Goal: Information Seeking & Learning: Learn about a topic

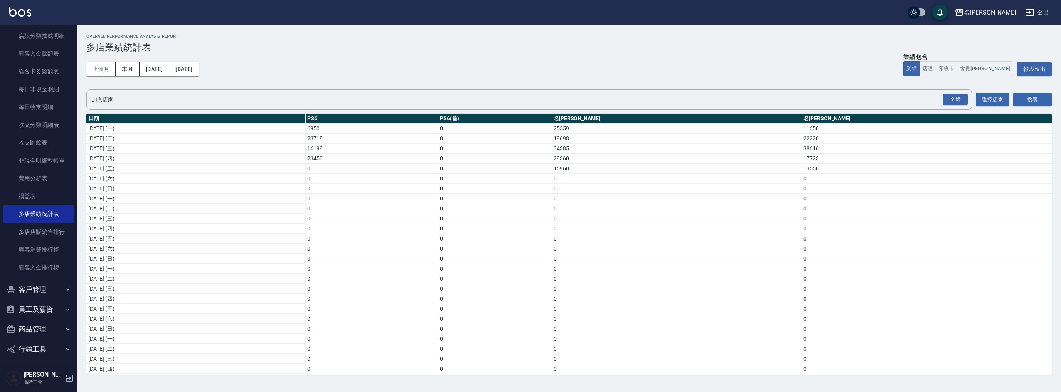
scroll to position [604, 0]
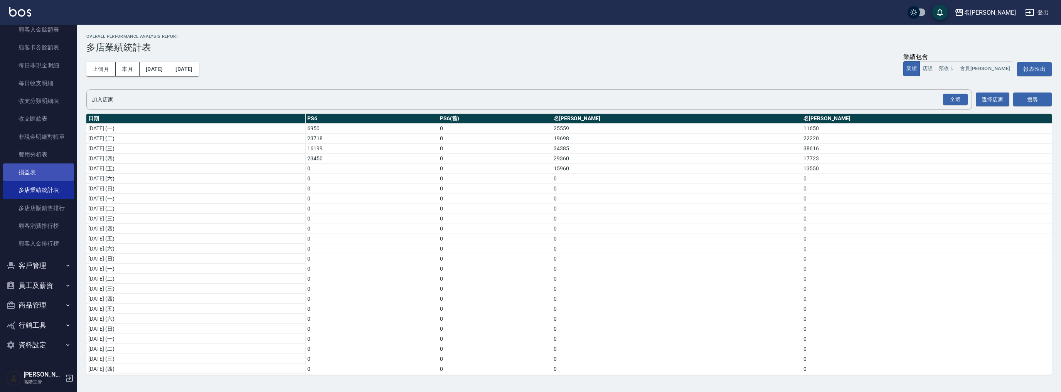
click at [29, 177] on link "損益表" at bounding box center [38, 172] width 71 height 18
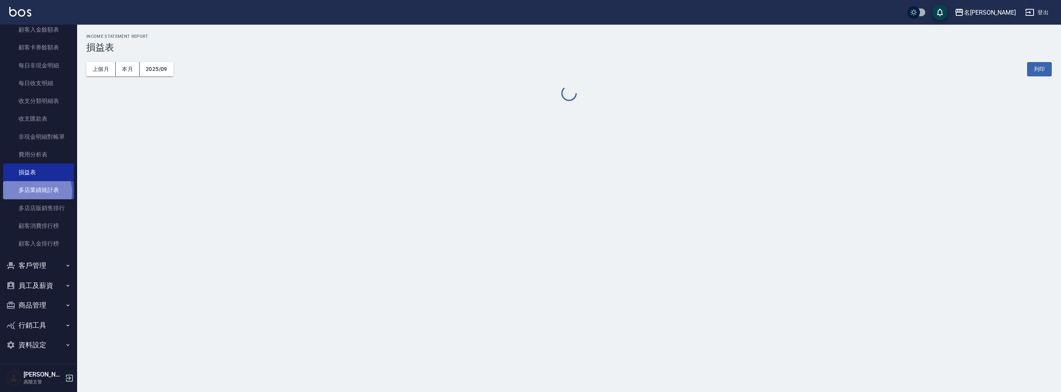
click at [32, 192] on link "多店業績統計表" at bounding box center [38, 190] width 71 height 18
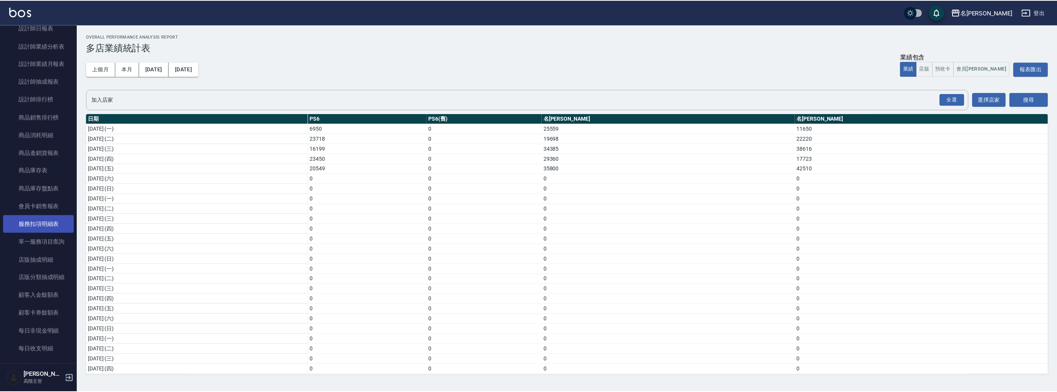
scroll to position [245, 0]
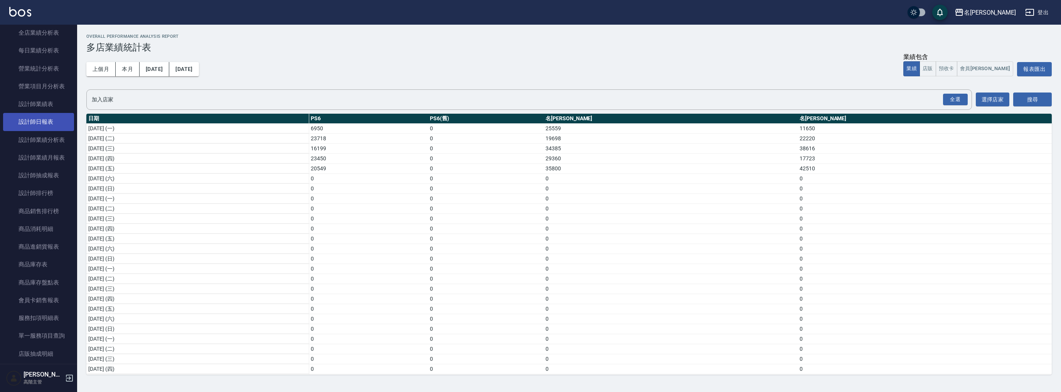
click at [56, 123] on link "設計師日報表" at bounding box center [38, 122] width 71 height 18
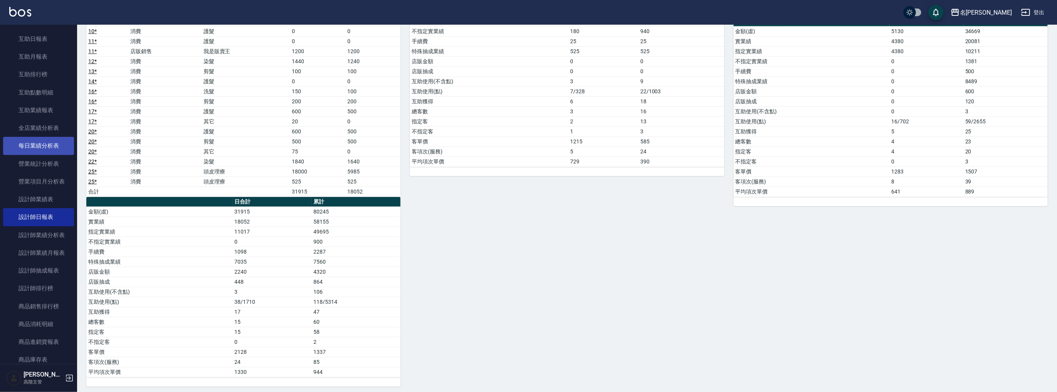
scroll to position [101, 0]
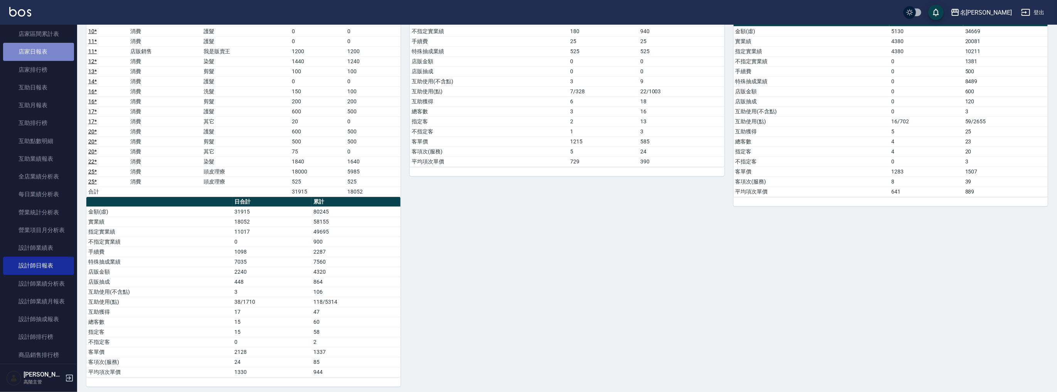
click at [42, 50] on link "店家日報表" at bounding box center [38, 52] width 71 height 18
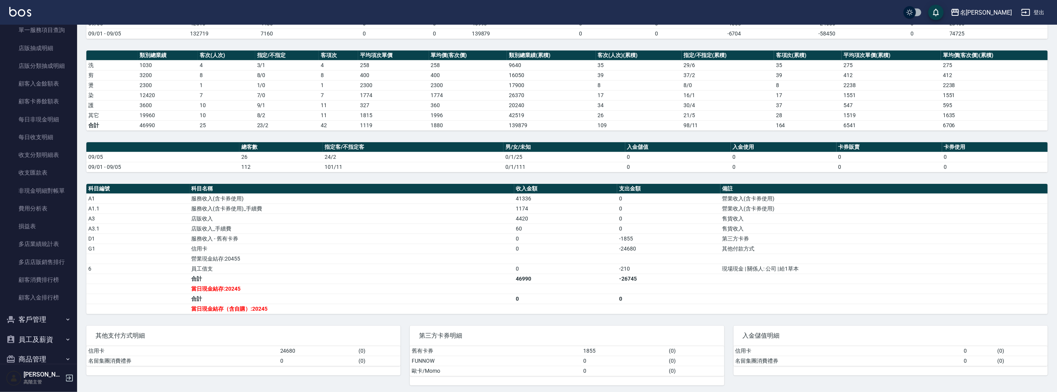
scroll to position [604, 0]
click at [44, 182] on link "多店業績統計表" at bounding box center [38, 190] width 71 height 18
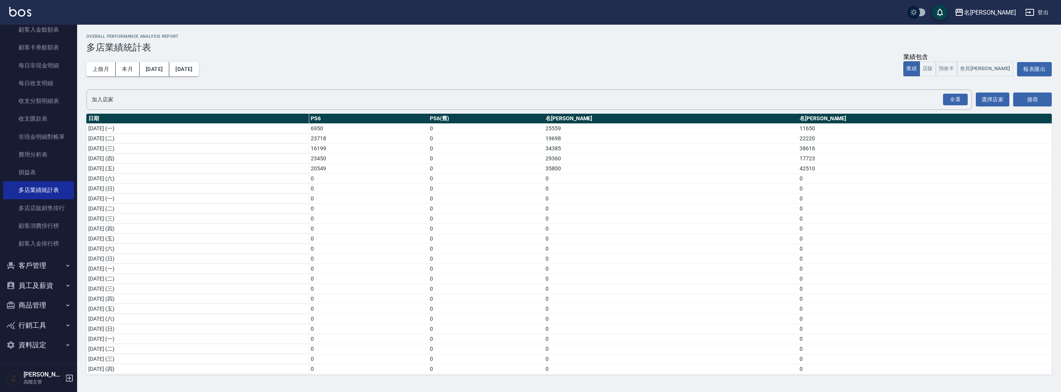
scroll to position [92, 0]
click at [1000, 9] on div "名[PERSON_NAME]" at bounding box center [989, 13] width 52 height 10
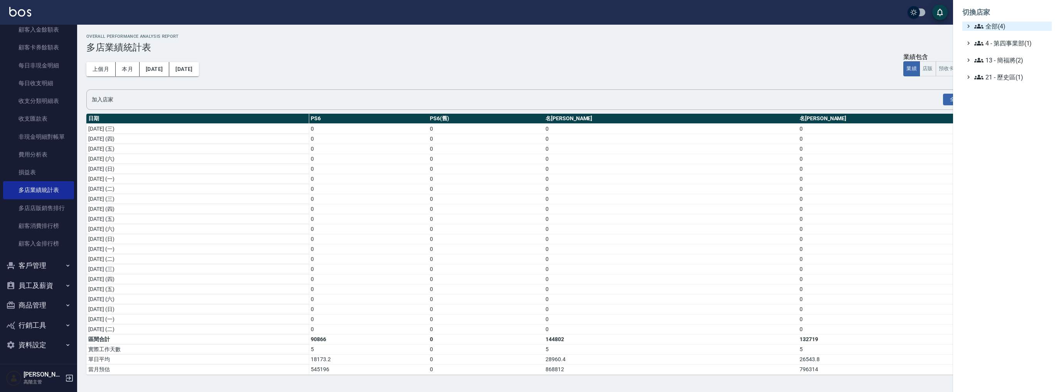
click at [982, 25] on icon at bounding box center [978, 26] width 9 height 5
click at [992, 59] on span "名留中和" at bounding box center [1011, 61] width 76 height 9
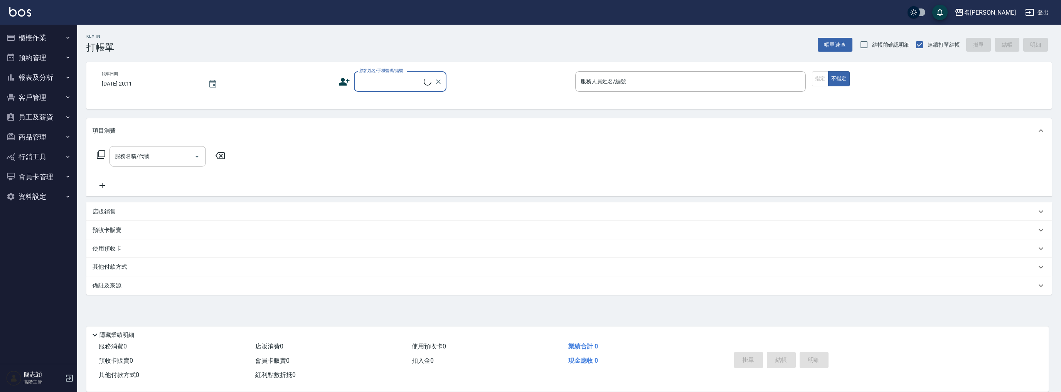
click at [43, 78] on button "報表及分析" at bounding box center [38, 77] width 71 height 20
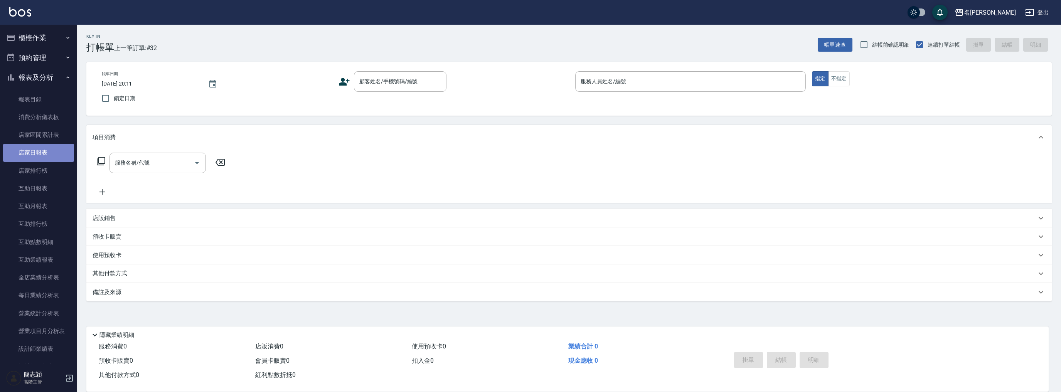
click at [47, 153] on link "店家日報表" at bounding box center [38, 153] width 71 height 18
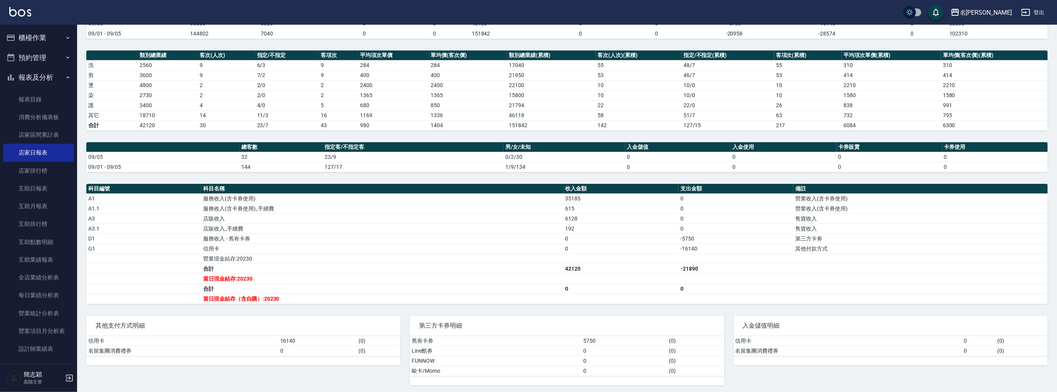
scroll to position [144, 0]
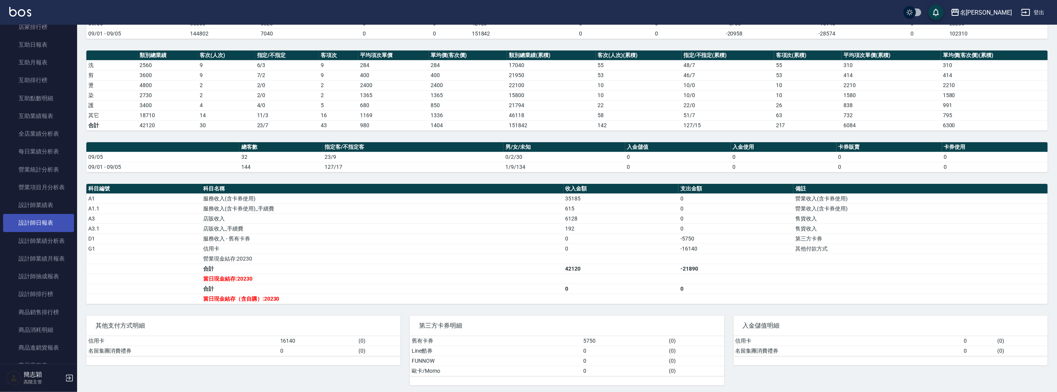
click at [43, 224] on link "設計師日報表" at bounding box center [38, 223] width 71 height 18
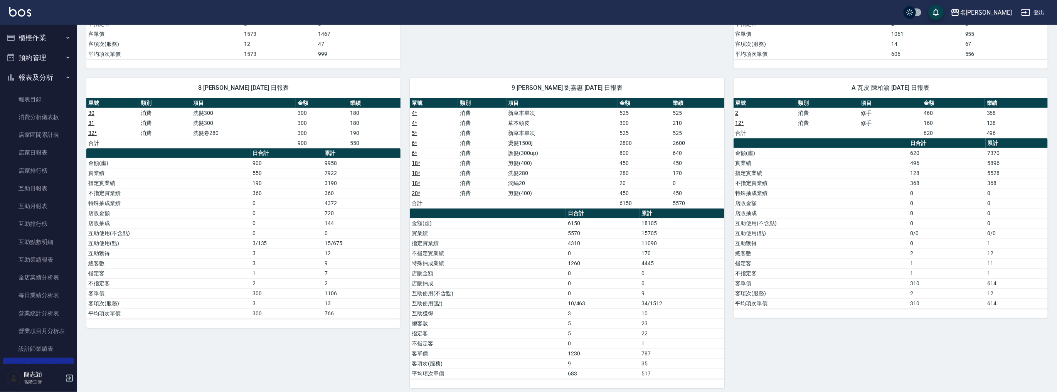
click at [50, 40] on button "櫃檯作業" at bounding box center [38, 38] width 71 height 20
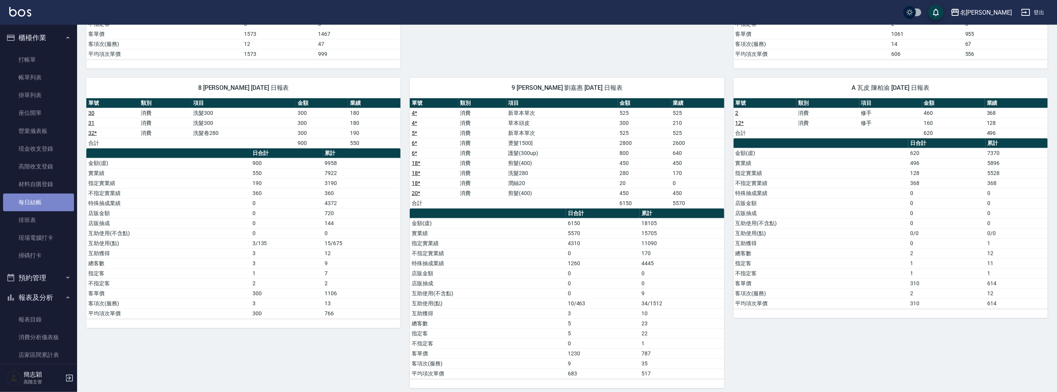
click at [46, 210] on link "每日結帳" at bounding box center [38, 202] width 71 height 18
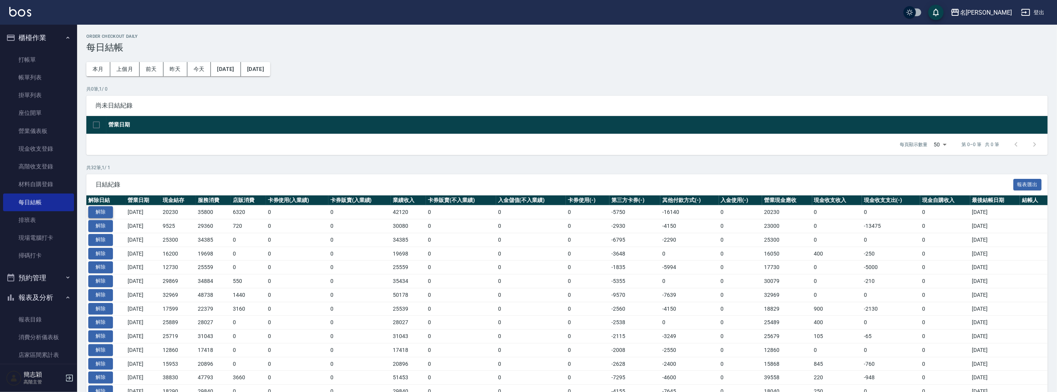
click at [100, 214] on button "解除" at bounding box center [100, 212] width 25 height 12
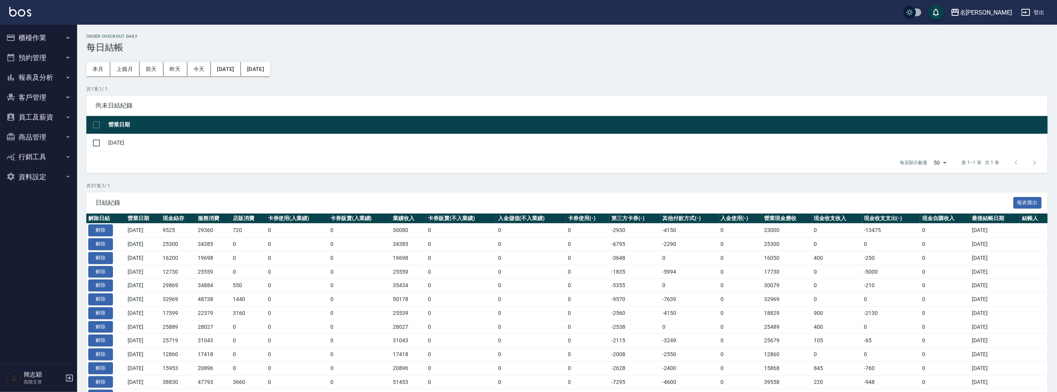
click at [35, 37] on button "櫃檯作業" at bounding box center [38, 38] width 71 height 20
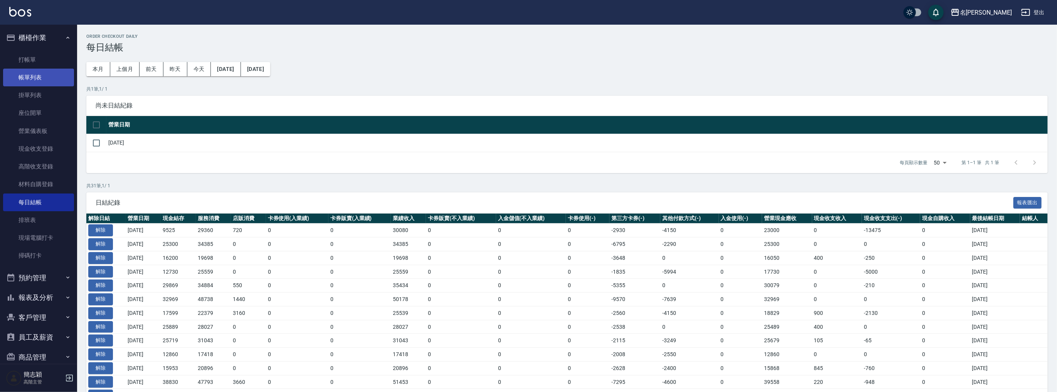
click at [43, 78] on link "帳單列表" at bounding box center [38, 78] width 71 height 18
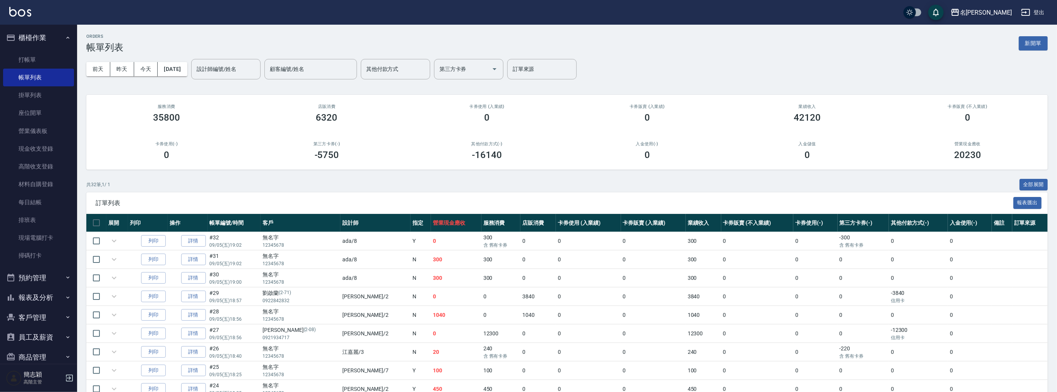
click at [228, 71] on div "設計師編號/姓名 設計師編號/姓名" at bounding box center [225, 69] width 69 height 20
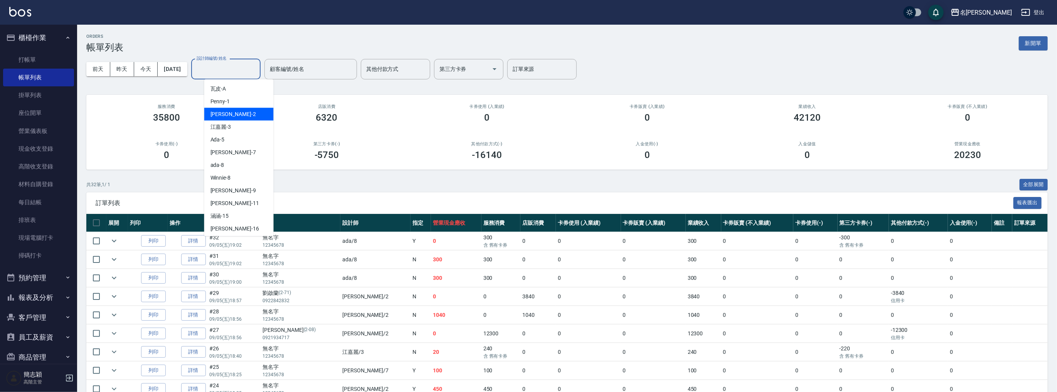
click at [234, 112] on div "Julie -2" at bounding box center [238, 114] width 69 height 13
type input "Julie-2"
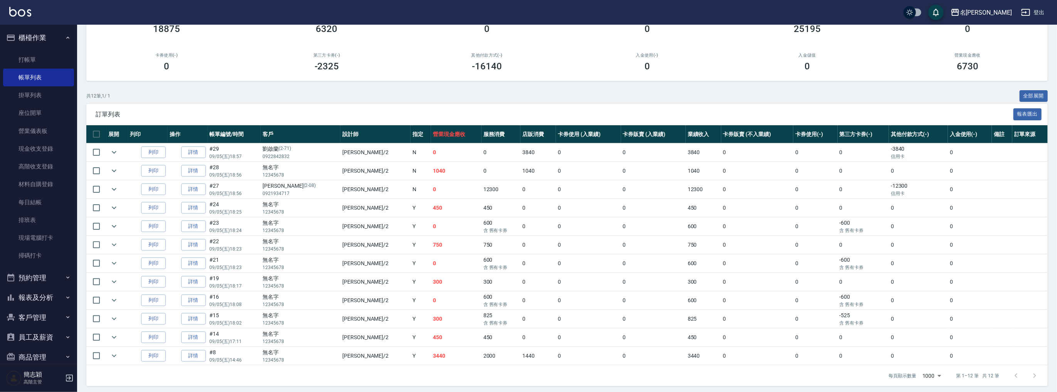
scroll to position [90, 0]
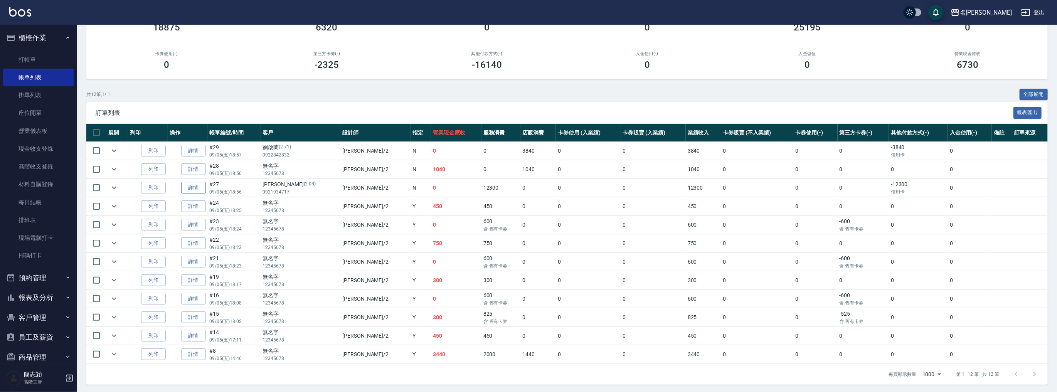
click at [190, 192] on link "詳情" at bounding box center [193, 188] width 25 height 12
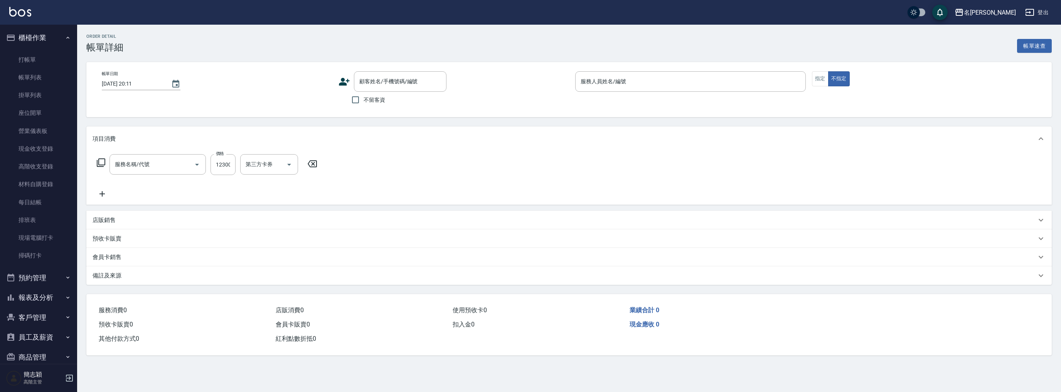
type input "2025/09/05 18:56"
type input "Julie-2"
type input "新草本卡(106)"
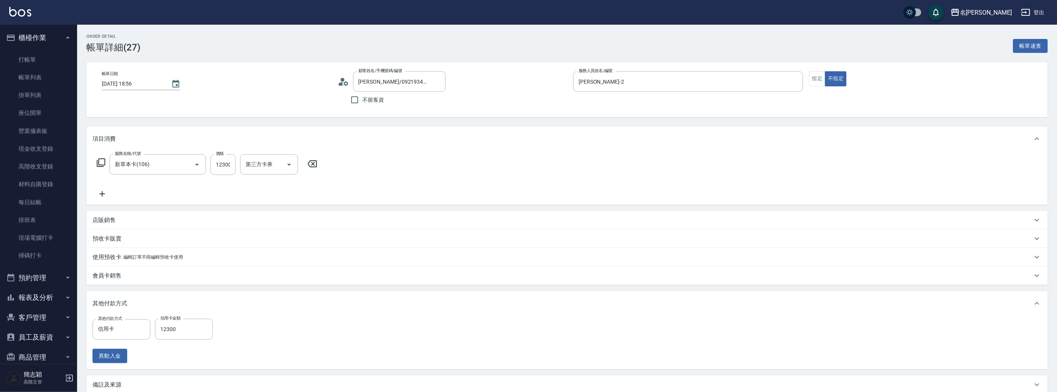
type input "楊少儀/0921934717/2-08"
click at [815, 84] on button "指定" at bounding box center [817, 78] width 17 height 15
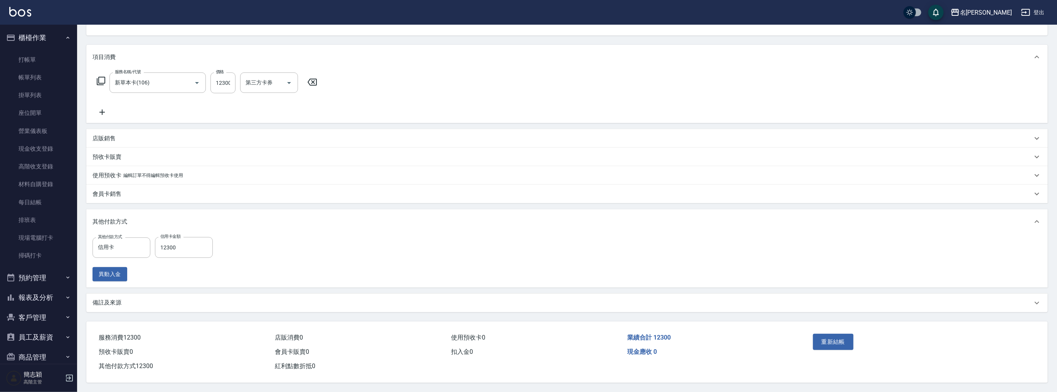
click at [833, 335] on button "重新結帳" at bounding box center [833, 342] width 41 height 16
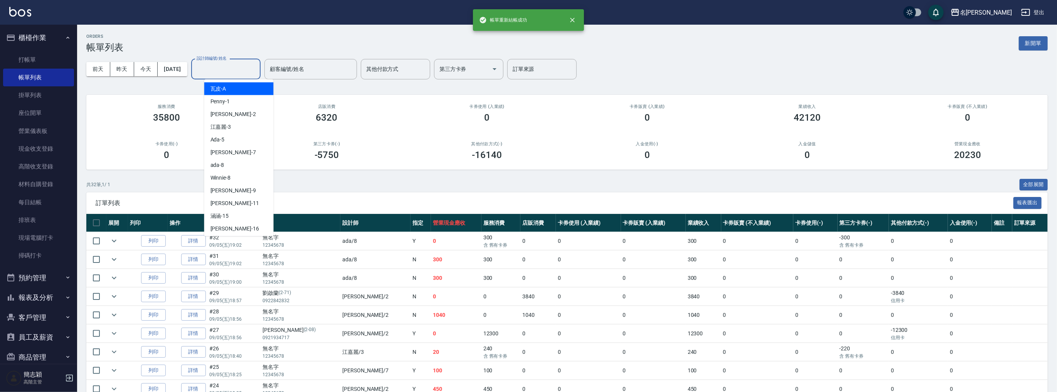
click at [234, 66] on input "設計師編號/姓名" at bounding box center [226, 68] width 62 height 13
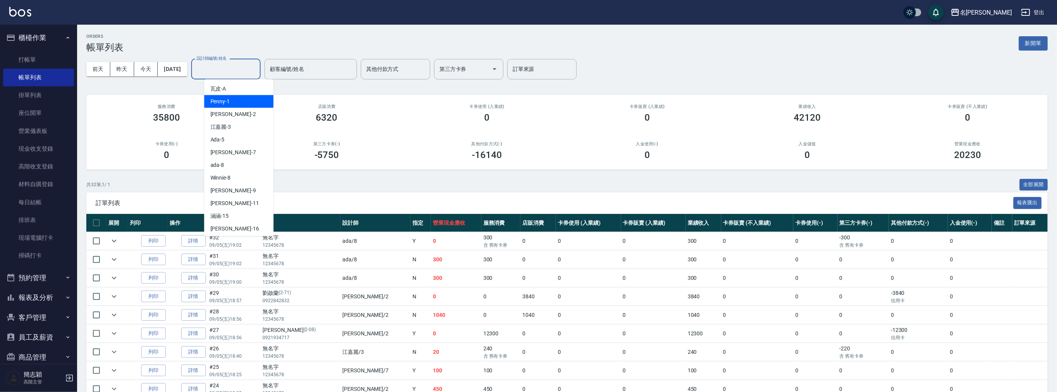
click at [225, 111] on span "Julie -2" at bounding box center [232, 114] width 45 height 8
type input "Julie-2"
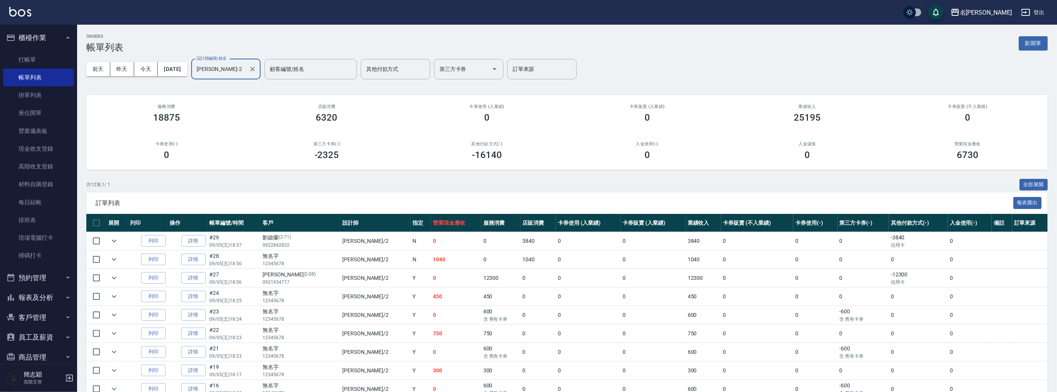
scroll to position [90, 0]
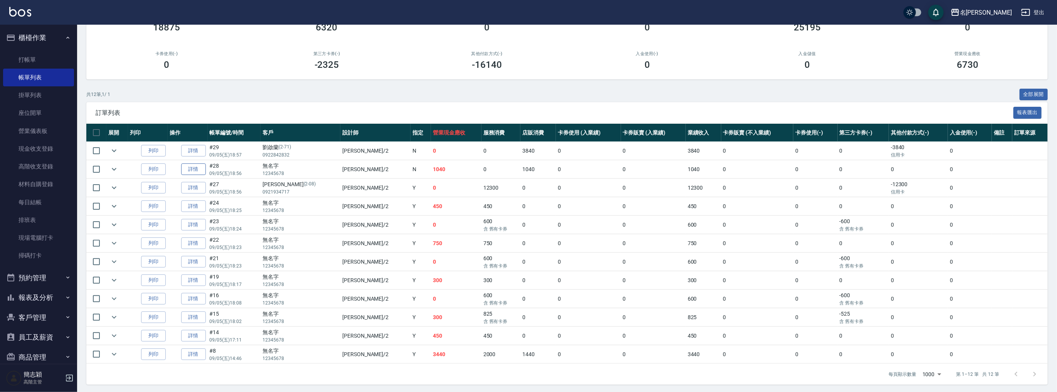
click at [195, 166] on link "詳情" at bounding box center [193, 169] width 25 height 12
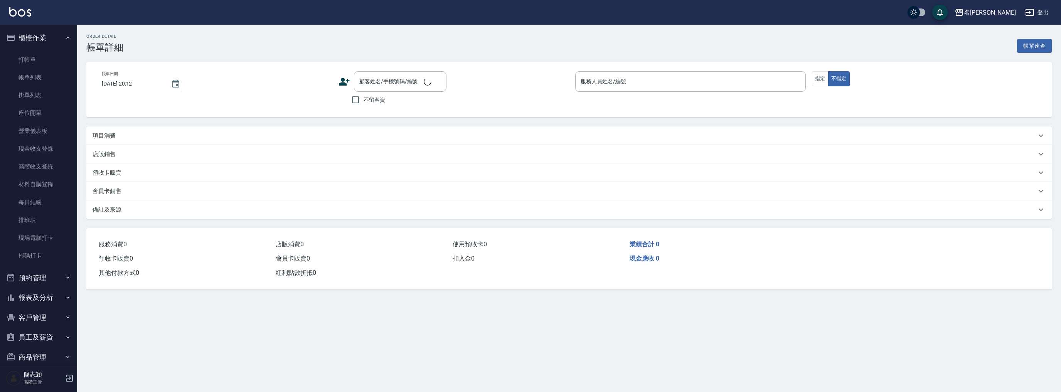
type input "2025/09/05 18:56"
type input "Julie-2"
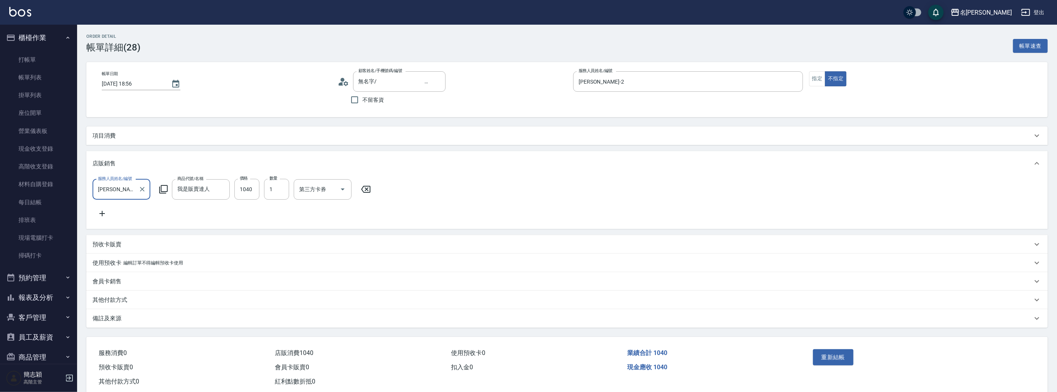
type input "無名字/ 12345678 /null"
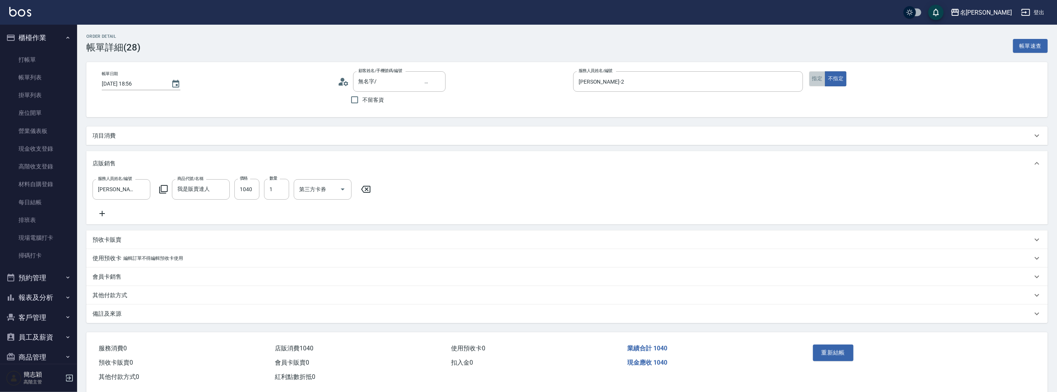
click at [814, 84] on button "指定" at bounding box center [817, 78] width 17 height 15
click at [834, 358] on button "重新結帳" at bounding box center [833, 353] width 41 height 16
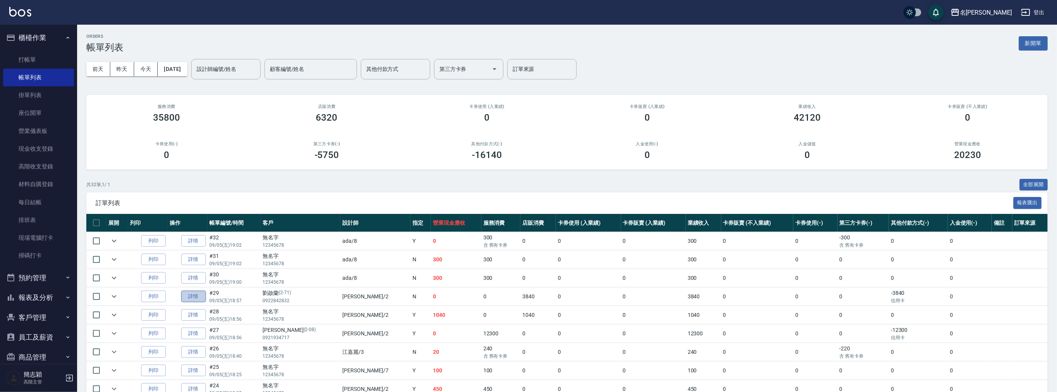
click at [191, 294] on link "詳情" at bounding box center [193, 297] width 25 height 12
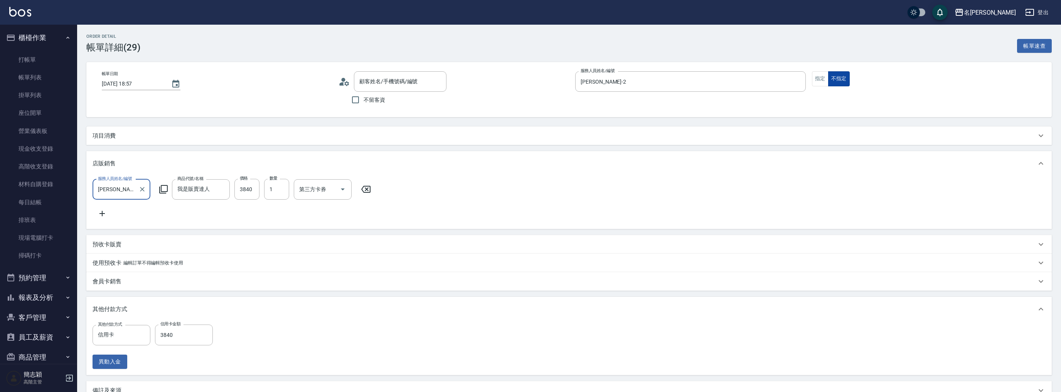
type input "2025/09/05 18:57"
type input "Julie-2"
click at [817, 78] on button "指定" at bounding box center [820, 78] width 17 height 15
type input "劉啟蘭/0922842832/2-71"
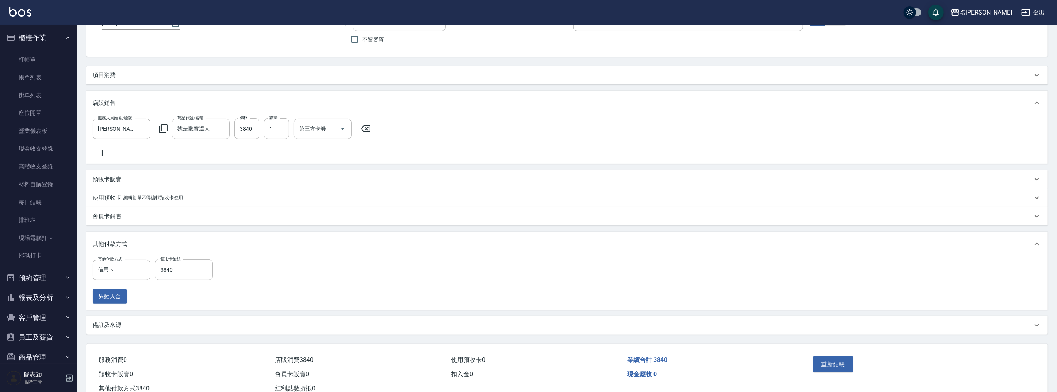
scroll to position [90, 0]
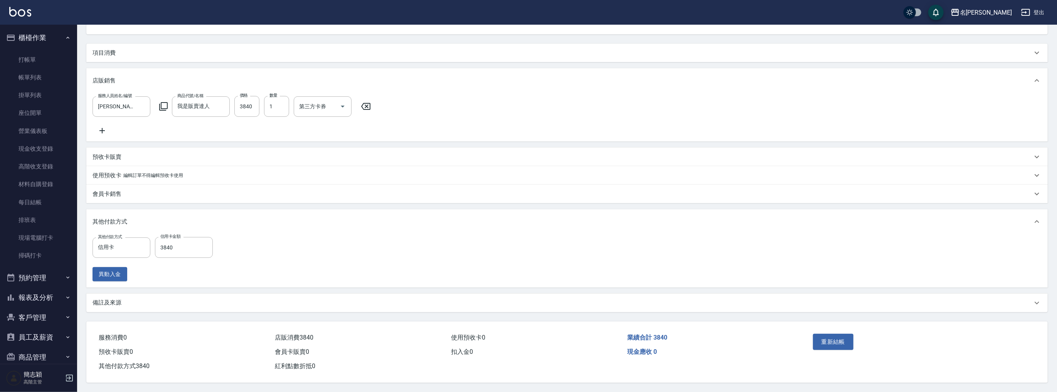
click at [838, 344] on button "重新結帳" at bounding box center [833, 342] width 41 height 16
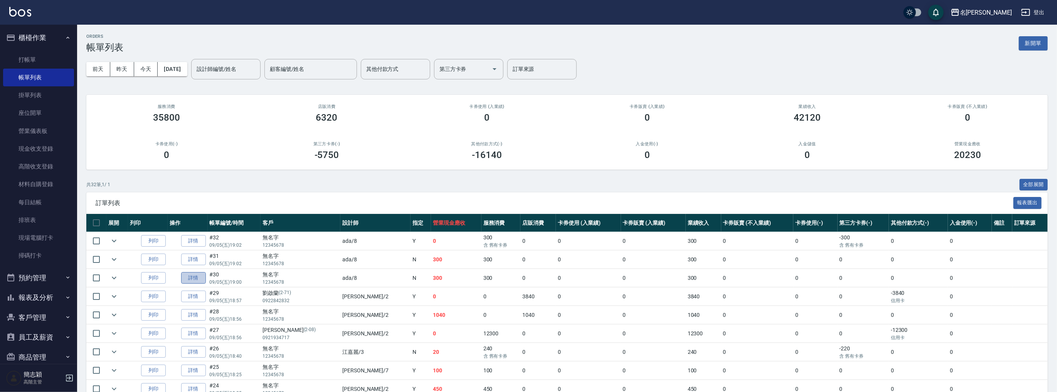
click at [181, 275] on link "詳情" at bounding box center [193, 278] width 25 height 12
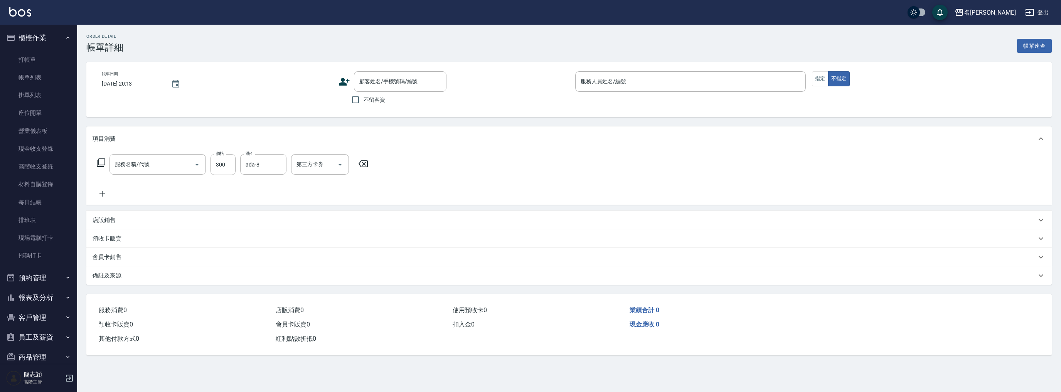
type input "2025/09/05 19:00"
type input "ada-8"
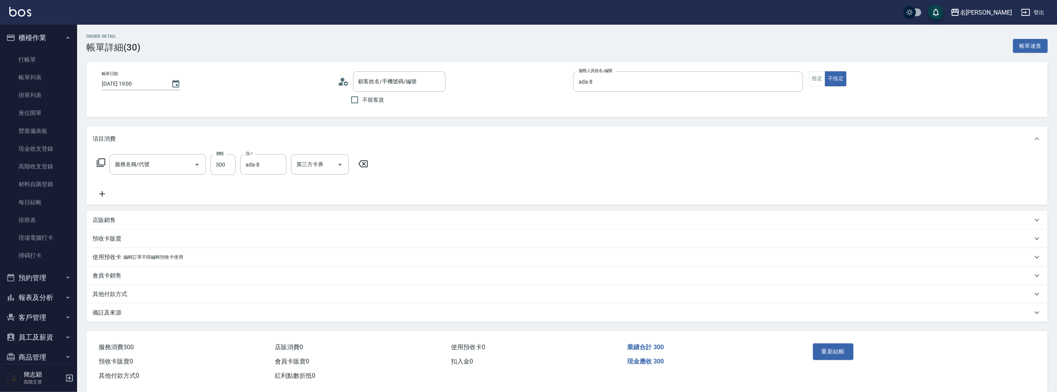
type input "洗髮300(221)"
type input "無名字/ 12345678 /null"
click at [821, 75] on button "指定" at bounding box center [817, 78] width 17 height 15
click at [834, 358] on button "重新結帳" at bounding box center [833, 351] width 41 height 16
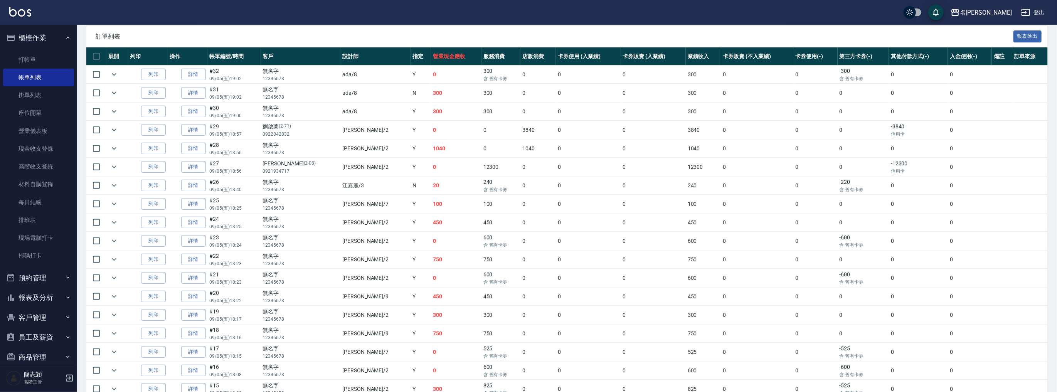
scroll to position [144, 0]
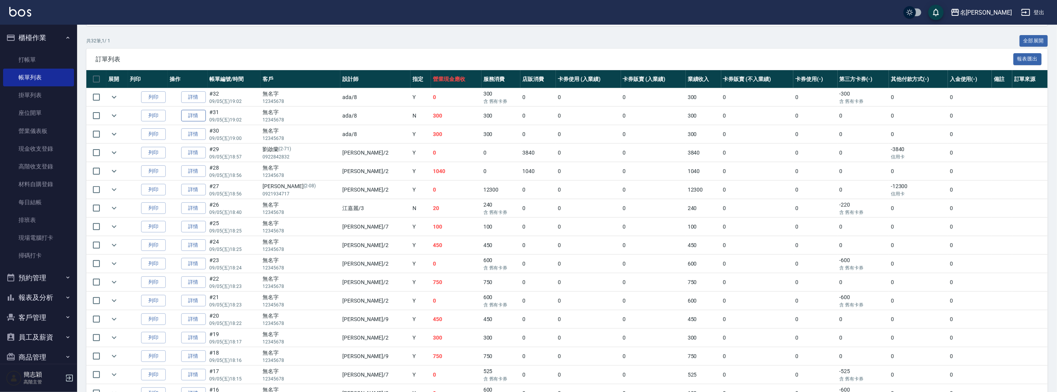
click at [194, 115] on link "詳情" at bounding box center [193, 116] width 25 height 12
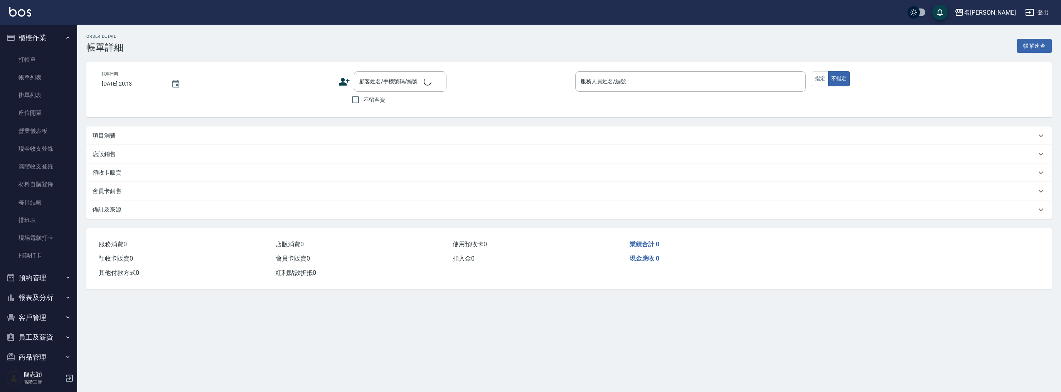
type input "2025/09/05 19:02"
type input "ada-8"
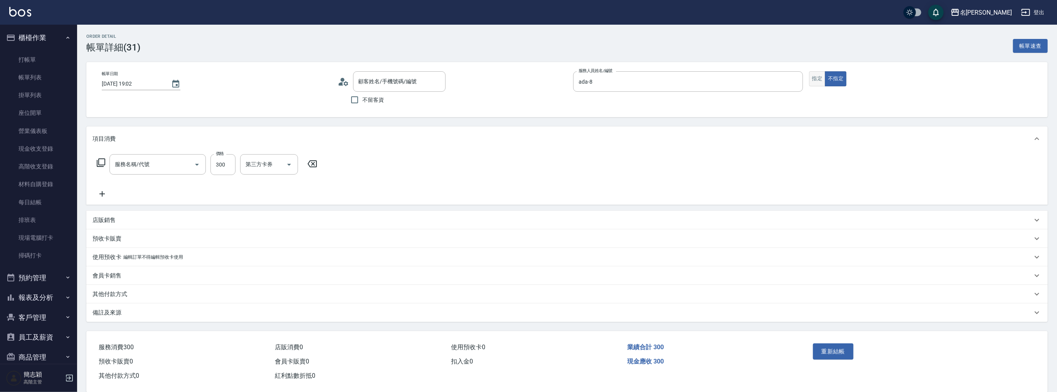
type input "無名字/ 12345678 /null"
type input "洗髮300(221)"
click at [823, 81] on button "指定" at bounding box center [817, 78] width 17 height 15
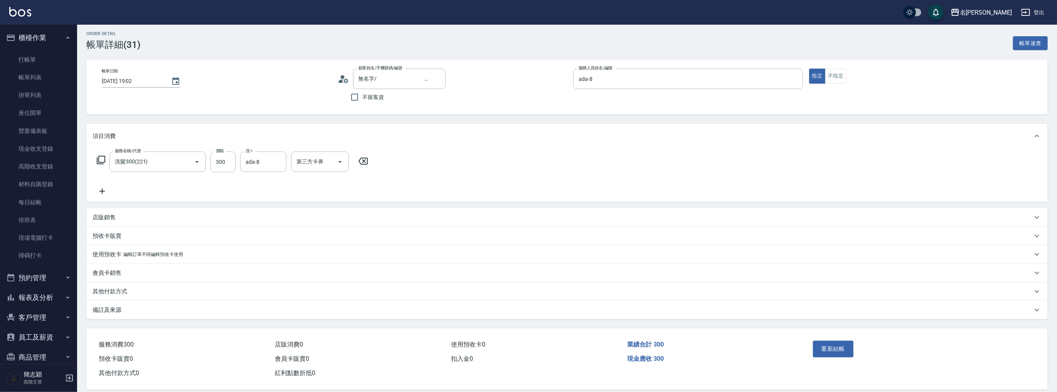
scroll to position [12, 0]
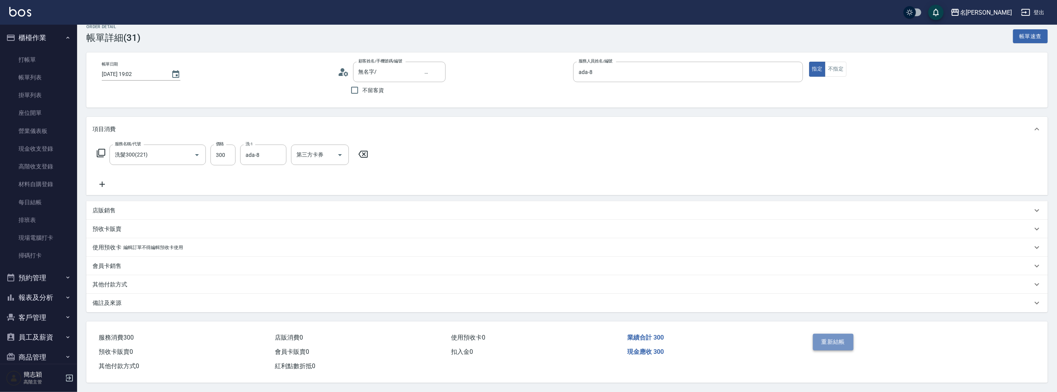
click at [836, 340] on button "重新結帳" at bounding box center [833, 342] width 41 height 16
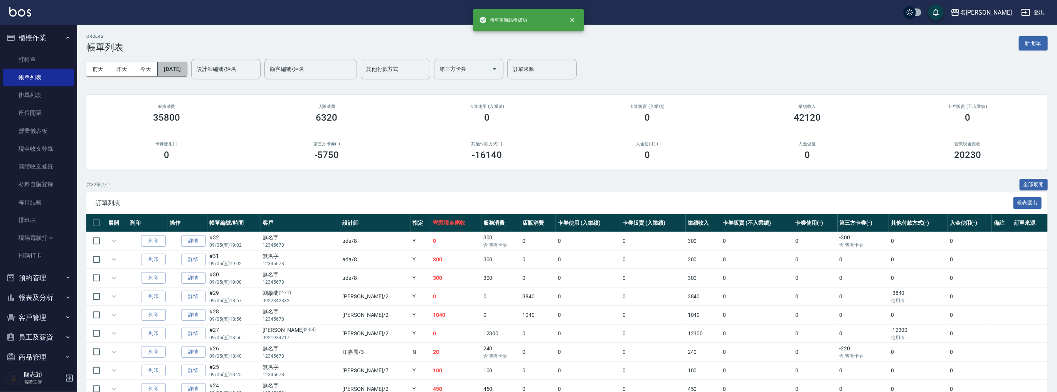
click at [180, 62] on button "2025/09/05" at bounding box center [172, 69] width 29 height 14
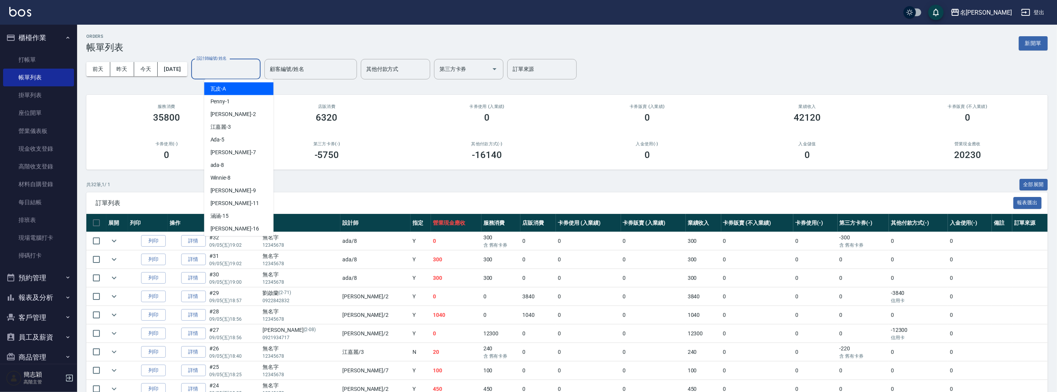
click at [245, 67] on input "設計師編號/姓名" at bounding box center [226, 68] width 62 height 13
click at [232, 113] on div "Julie -2" at bounding box center [238, 114] width 69 height 13
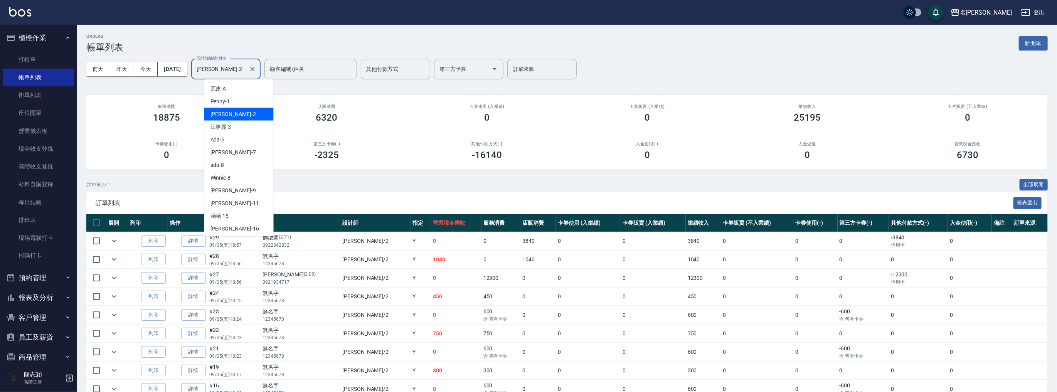
click at [239, 71] on input "Julie-2" at bounding box center [220, 68] width 51 height 13
click at [238, 166] on div "ada -8" at bounding box center [238, 165] width 69 height 13
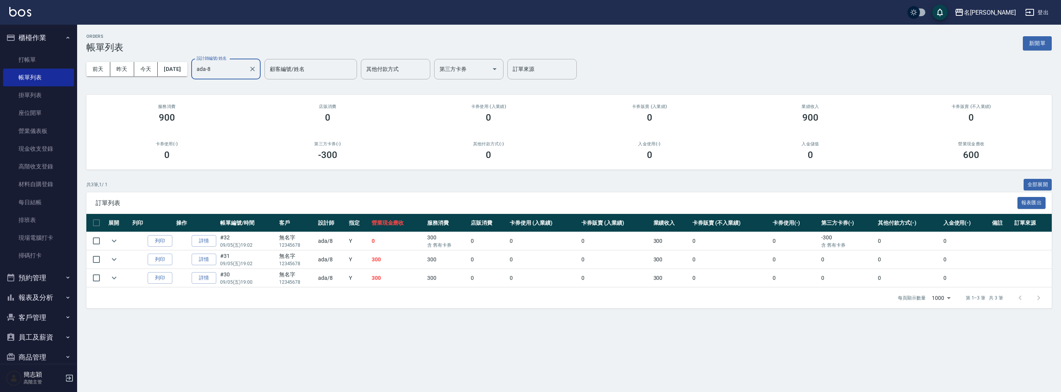
click at [240, 76] on input "ada-8" at bounding box center [220, 68] width 51 height 13
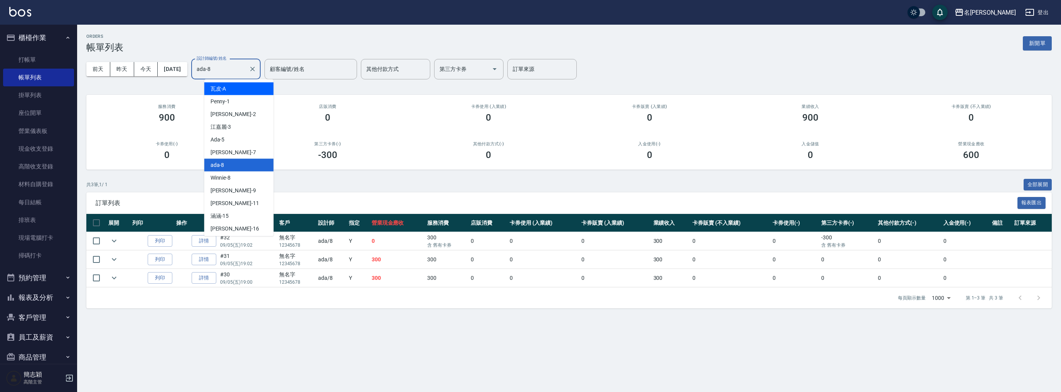
click at [233, 87] on div "瓦皮 -A" at bounding box center [238, 88] width 69 height 13
type input "瓦皮-A"
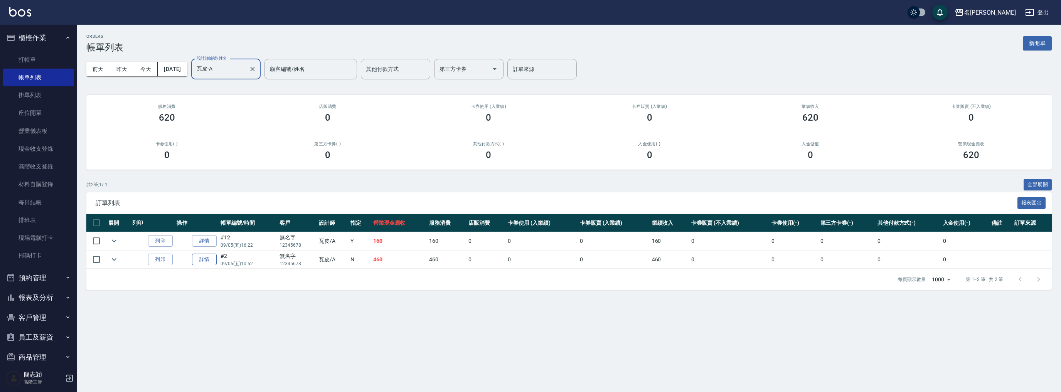
click at [196, 256] on link "詳情" at bounding box center [204, 260] width 25 height 12
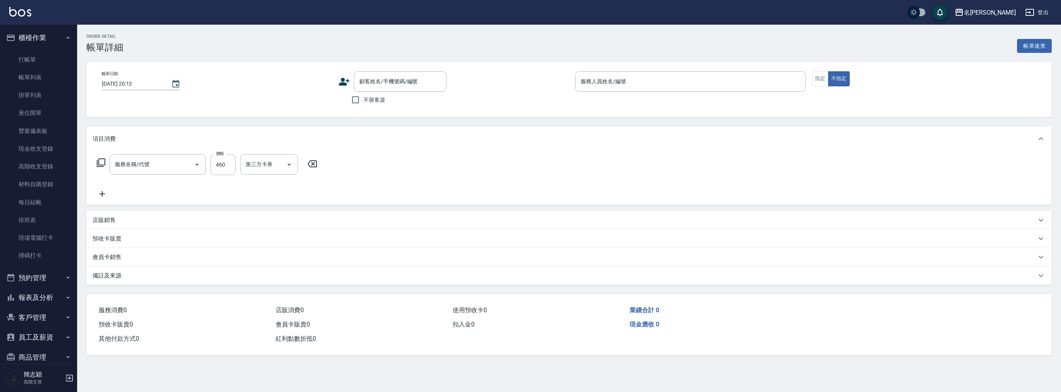
type input "修手(901)"
type input "2025/09/05 10:52"
type input "瓦皮-A"
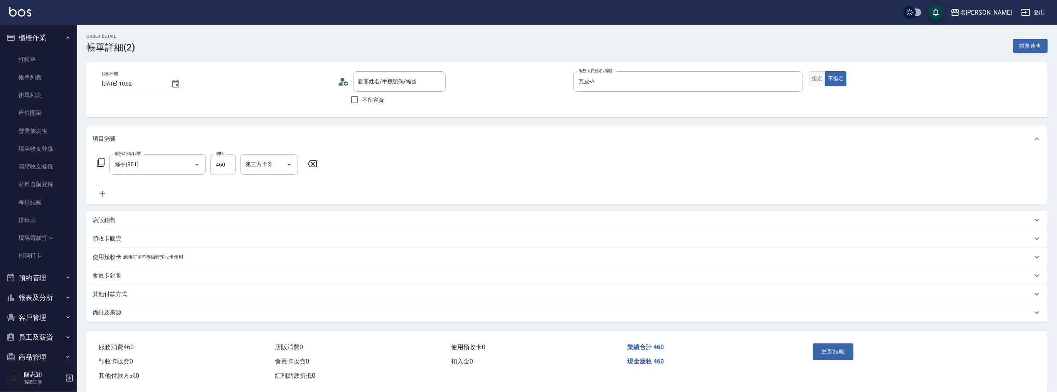
type input "無名字/ 12345678 /null"
click at [820, 81] on button "指定" at bounding box center [817, 78] width 17 height 15
click at [849, 351] on button "重新結帳" at bounding box center [833, 351] width 41 height 16
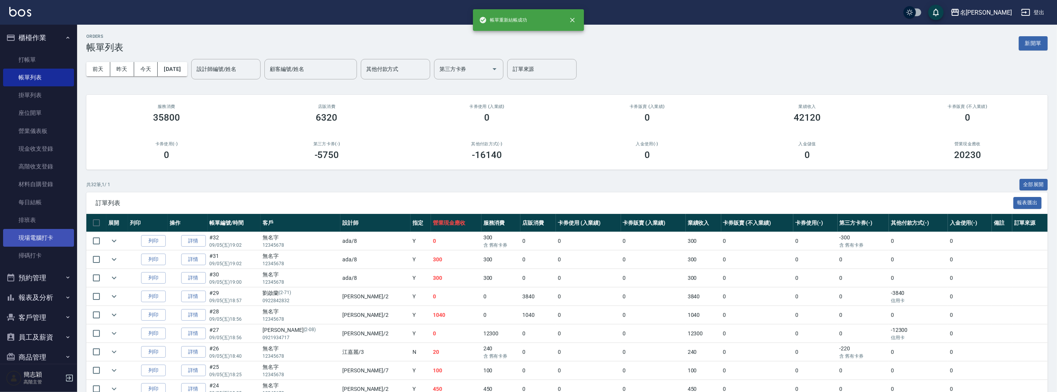
scroll to position [52, 0]
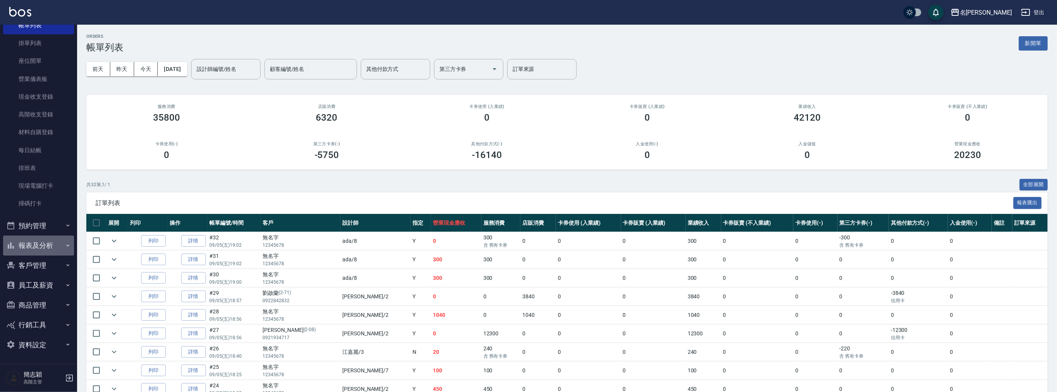
click at [45, 244] on button "報表及分析" at bounding box center [38, 245] width 71 height 20
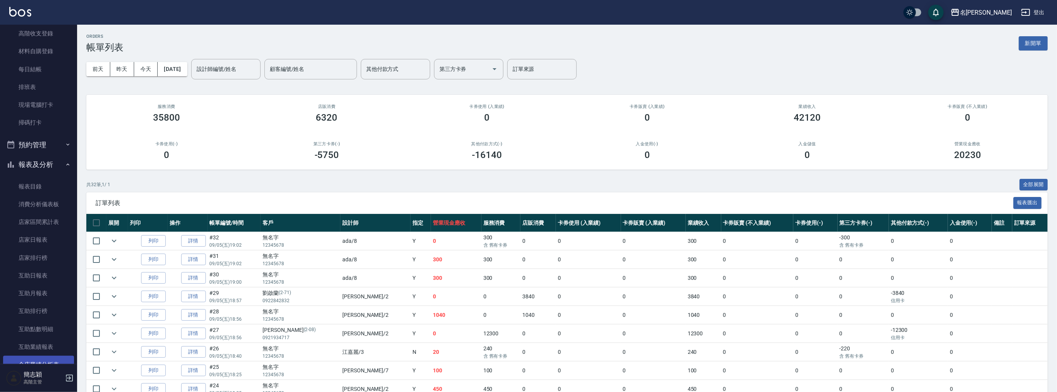
scroll to position [268, 0]
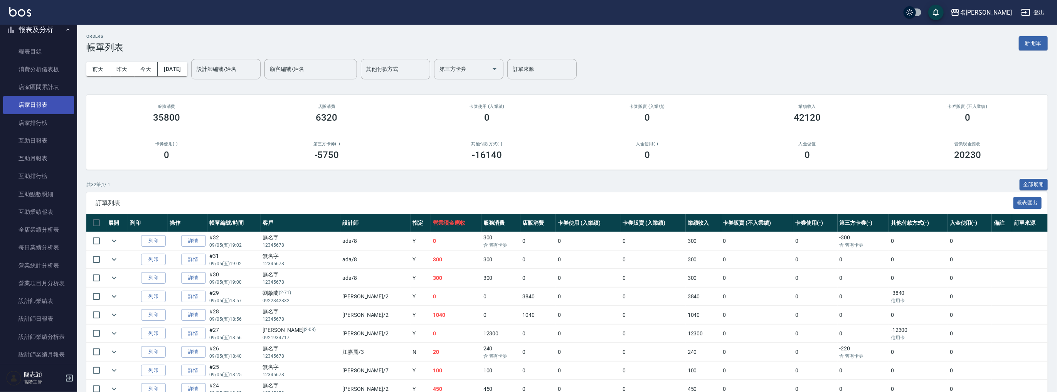
click at [49, 105] on link "店家日報表" at bounding box center [38, 105] width 71 height 18
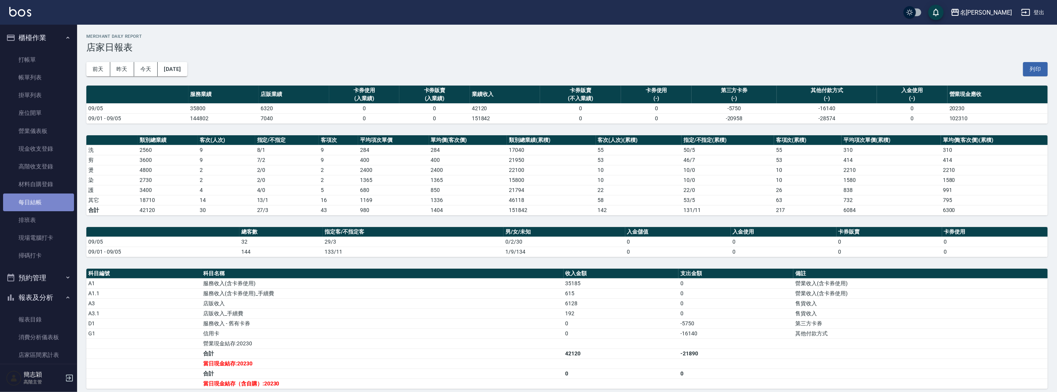
click at [46, 197] on link "每日結帳" at bounding box center [38, 202] width 71 height 18
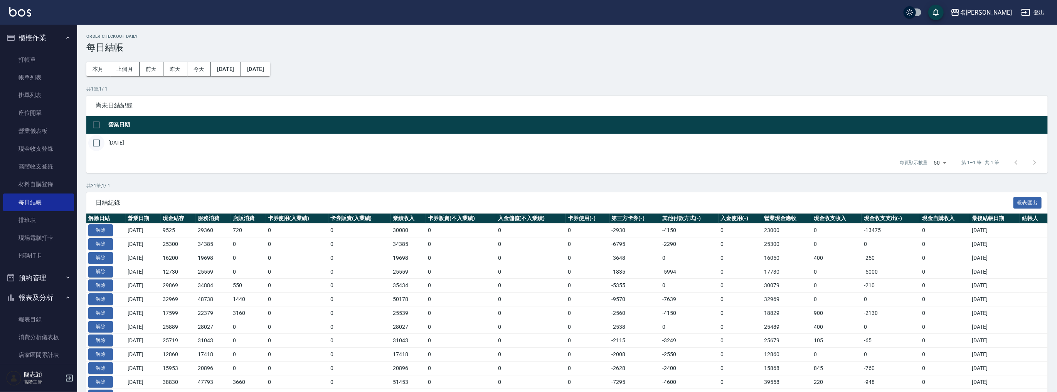
click at [94, 141] on input "checkbox" at bounding box center [96, 143] width 16 height 16
checkbox input "true"
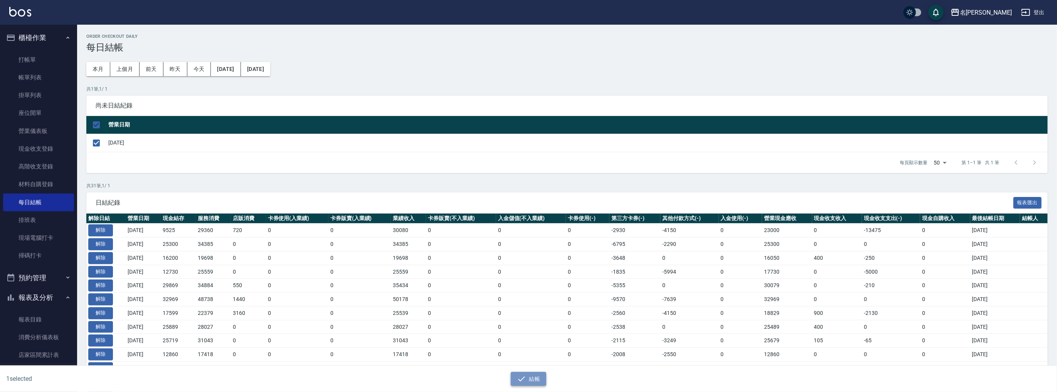
click at [528, 378] on button "結帳" at bounding box center [529, 379] width 36 height 14
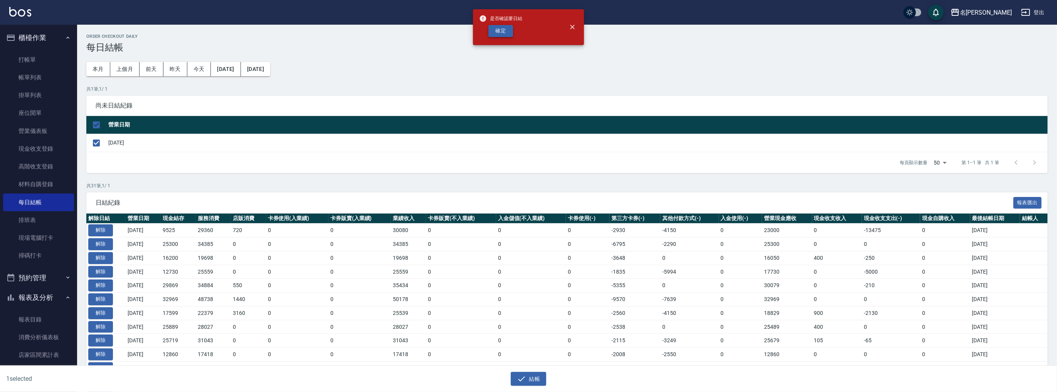
click at [509, 32] on button "確定" at bounding box center [500, 31] width 25 height 12
checkbox input "false"
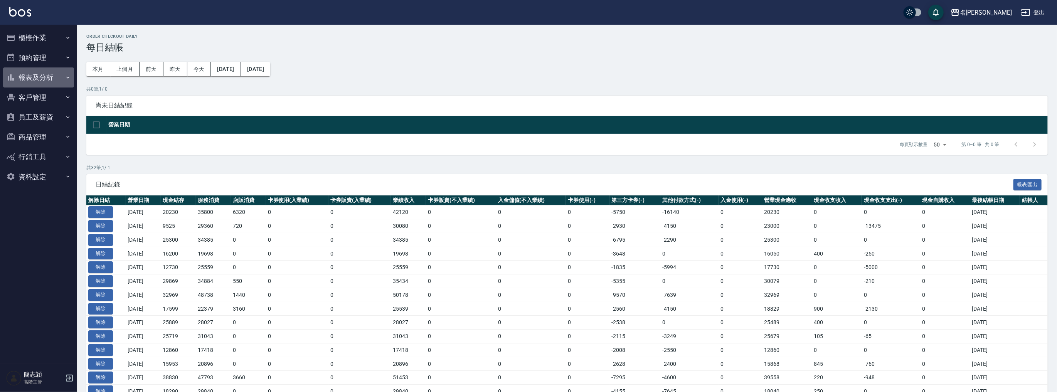
click at [46, 71] on button "報表及分析" at bounding box center [38, 77] width 71 height 20
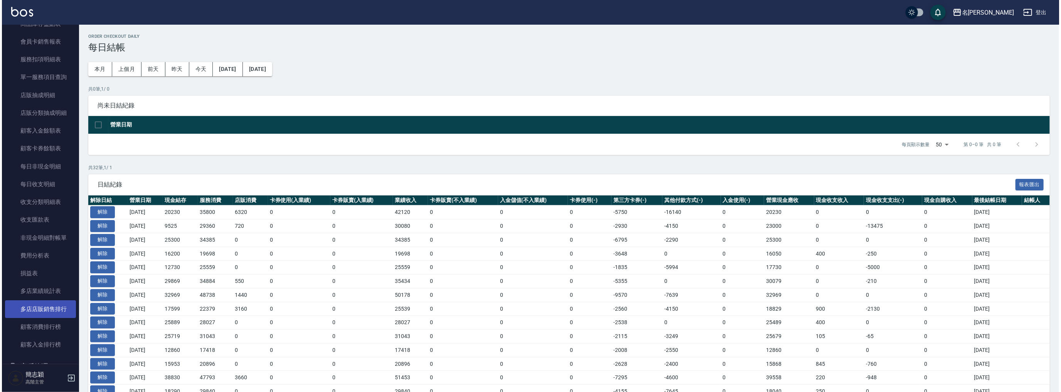
scroll to position [604, 0]
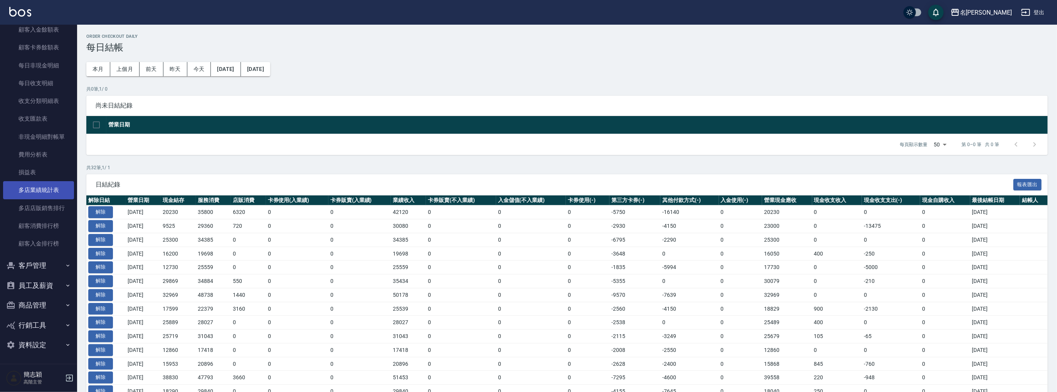
click at [42, 191] on link "多店業績統計表" at bounding box center [38, 190] width 71 height 18
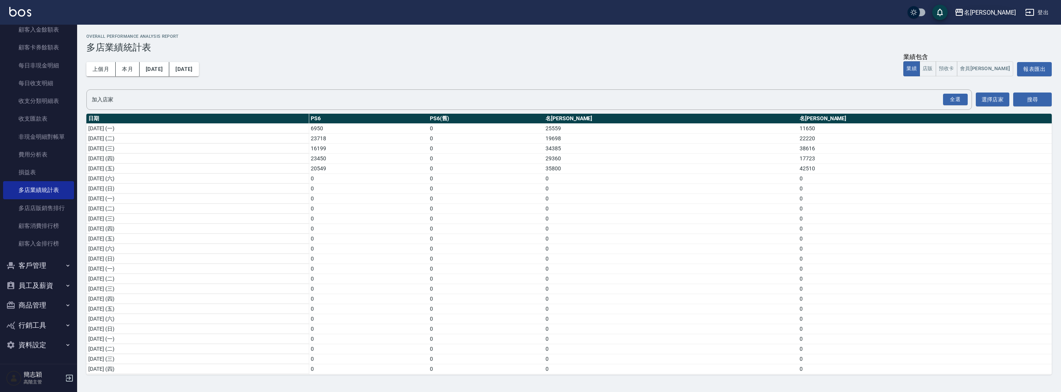
click at [997, 13] on div "名留中和" at bounding box center [989, 13] width 52 height 10
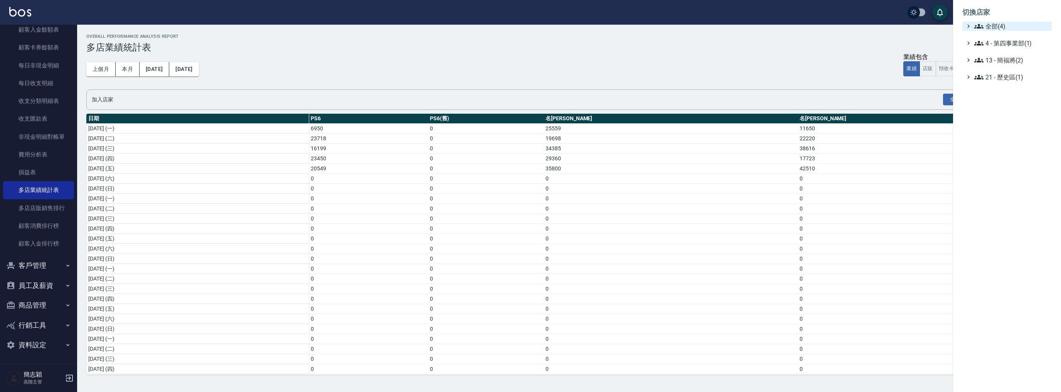
click at [997, 28] on span "全部(4)" at bounding box center [1011, 26] width 74 height 9
click at [991, 74] on span "名[PERSON_NAME]" at bounding box center [1011, 74] width 76 height 9
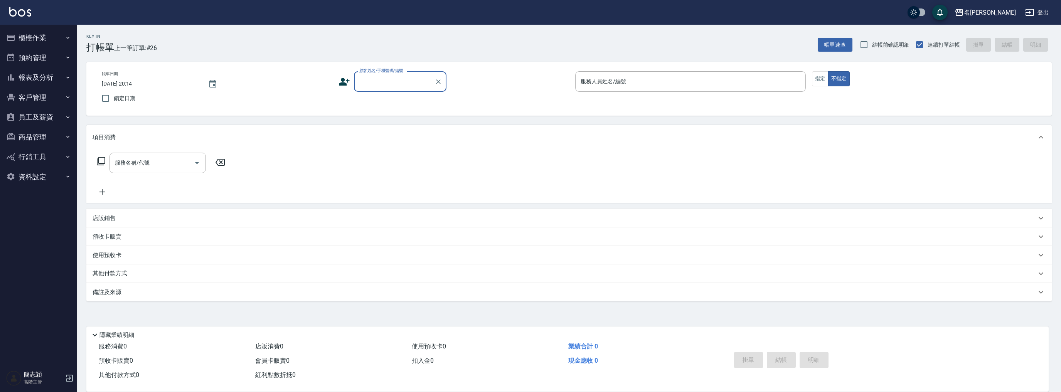
click at [46, 79] on button "報表及分析" at bounding box center [38, 77] width 71 height 20
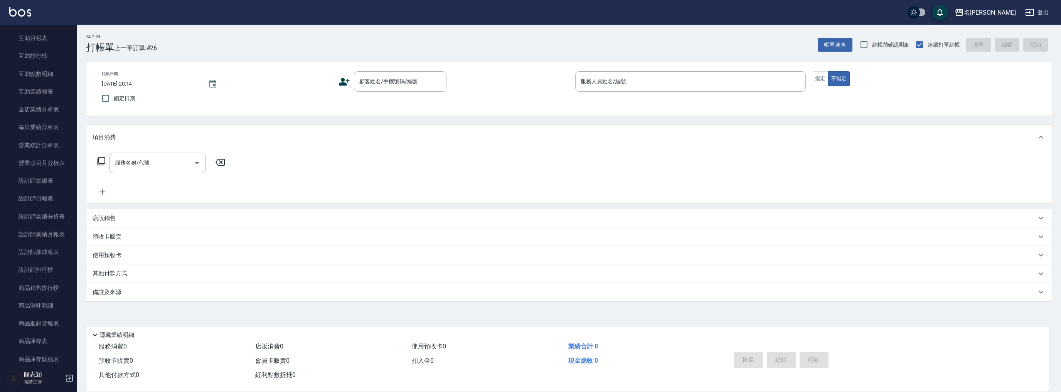
scroll to position [144, 0]
click at [48, 189] on link "營業項目月分析表" at bounding box center [38, 187] width 71 height 18
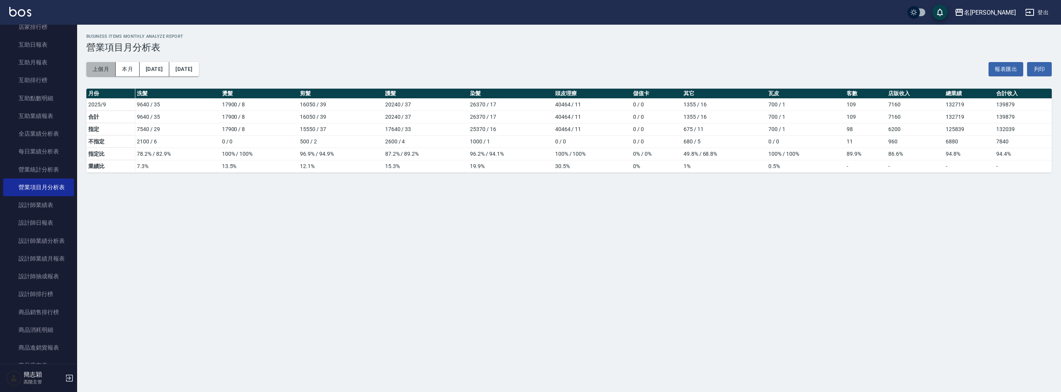
click at [99, 72] on button "上個月" at bounding box center [100, 69] width 29 height 14
click at [168, 67] on button "[DATE]" at bounding box center [155, 69] width 30 height 14
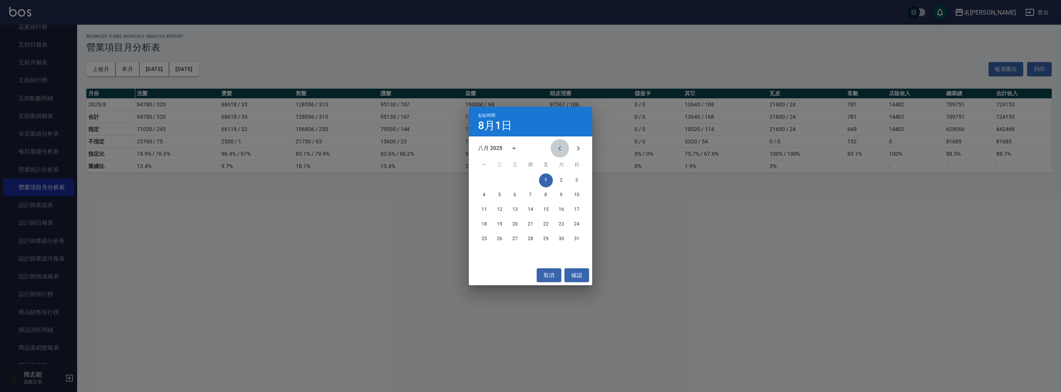
click at [560, 149] on icon "Previous month" at bounding box center [559, 148] width 9 height 9
click at [502, 177] on button "1" at bounding box center [500, 180] width 14 height 14
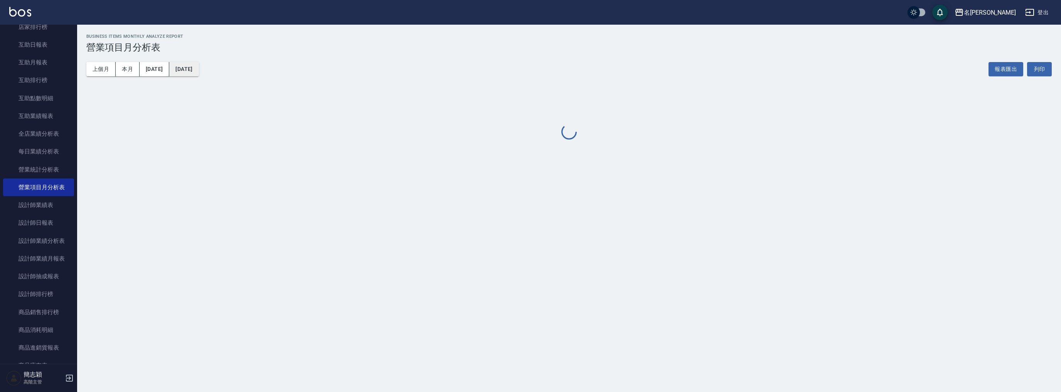
click at [198, 73] on button "[DATE]" at bounding box center [183, 69] width 29 height 14
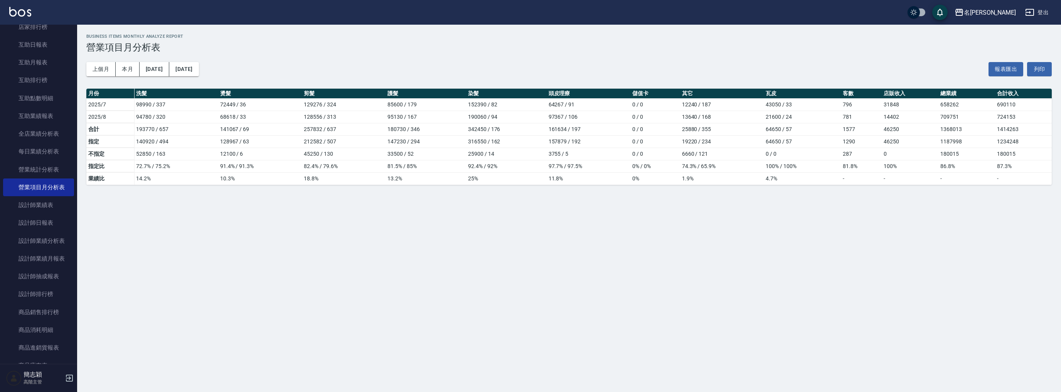
click at [200, 59] on div "上個月 本月 [DATE] [DATE] 報表匯出 列印" at bounding box center [568, 69] width 965 height 33
drag, startPoint x: 265, startPoint y: 74, endPoint x: 237, endPoint y: 72, distance: 27.8
click at [263, 74] on div "上個月 本月 [DATE] [DATE] 報表匯出 列印" at bounding box center [568, 69] width 965 height 33
click at [198, 68] on button "[DATE]" at bounding box center [183, 69] width 29 height 14
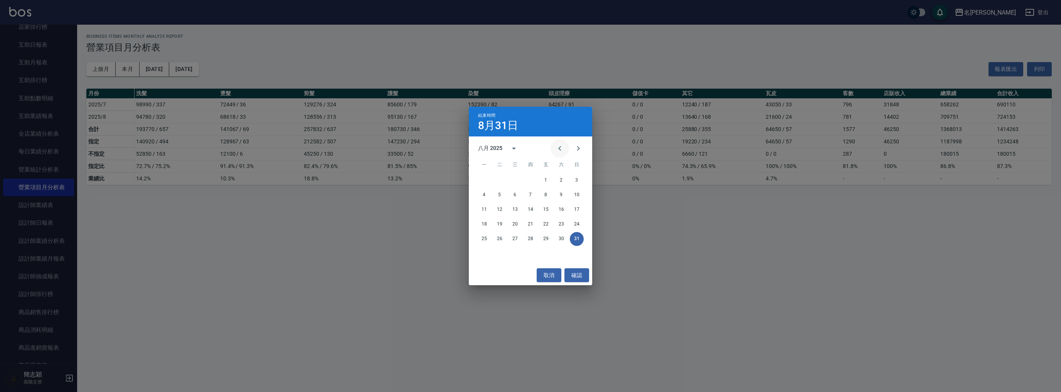
click at [560, 150] on icon "Previous month" at bounding box center [559, 148] width 3 height 5
click at [532, 240] on button "31" at bounding box center [530, 239] width 14 height 14
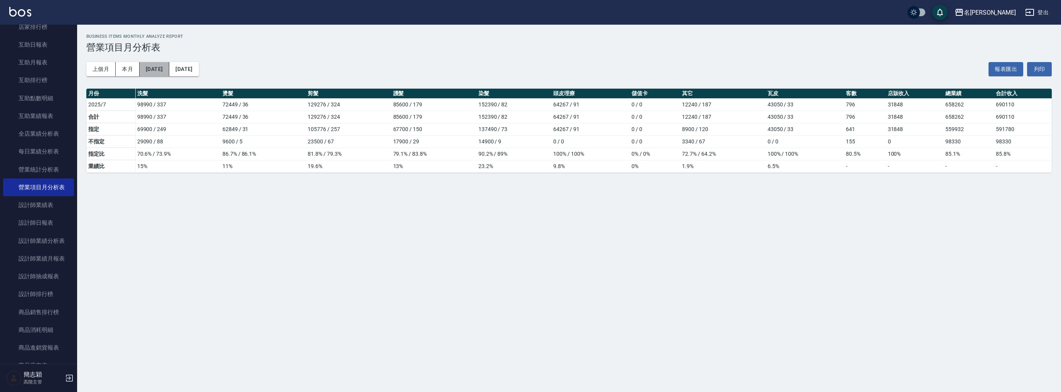
click at [160, 68] on button "[DATE]" at bounding box center [155, 69] width 30 height 14
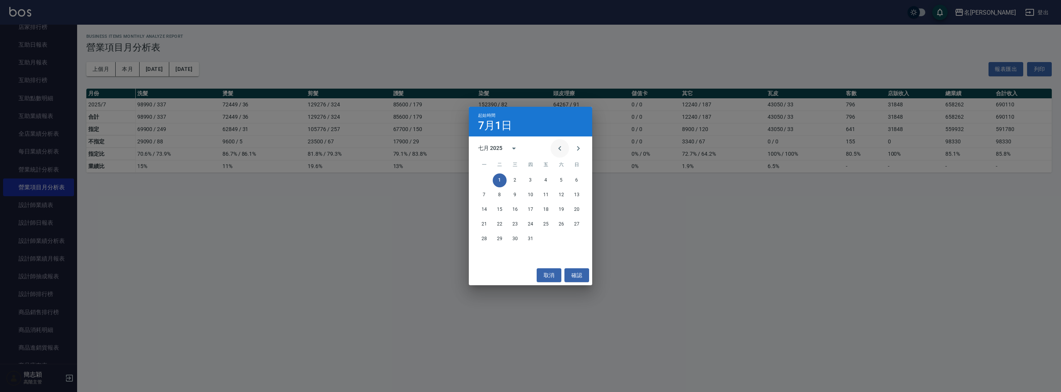
click at [560, 148] on icon "Previous month" at bounding box center [559, 148] width 9 height 9
click at [578, 180] on button "1" at bounding box center [577, 180] width 14 height 14
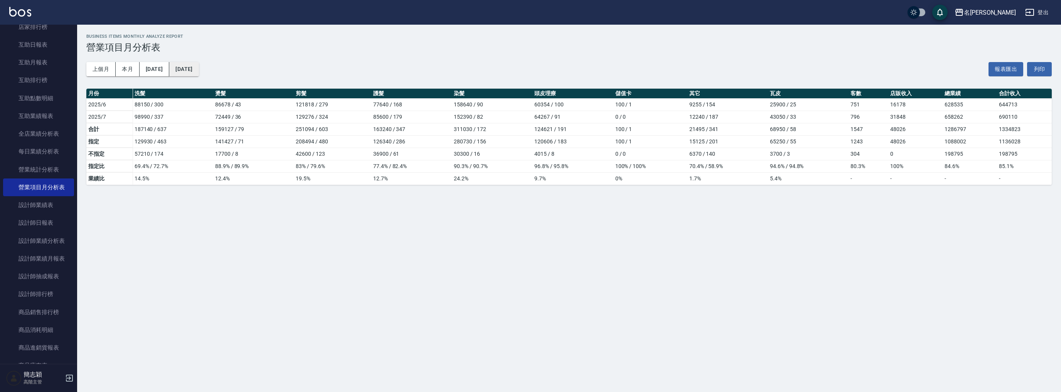
click at [198, 68] on button "[DATE]" at bounding box center [183, 69] width 29 height 14
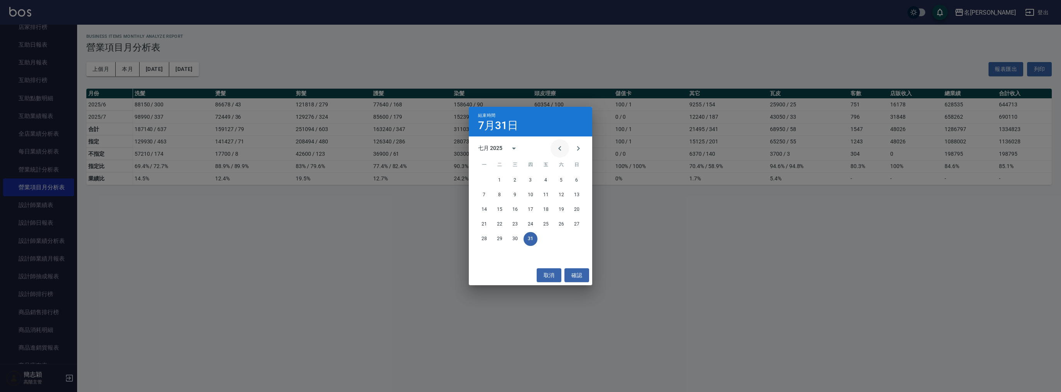
click at [563, 146] on icon "Previous month" at bounding box center [559, 148] width 9 height 9
click at [481, 251] on button "30" at bounding box center [484, 254] width 14 height 14
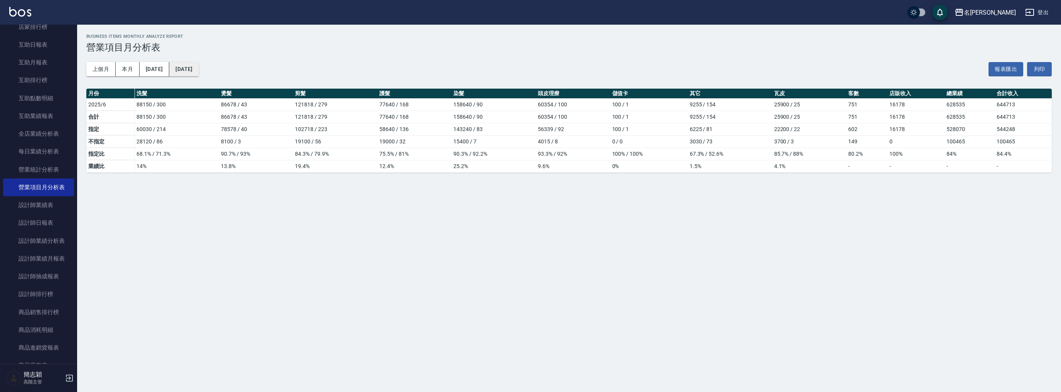
click at [198, 68] on button "[DATE]" at bounding box center [183, 69] width 29 height 14
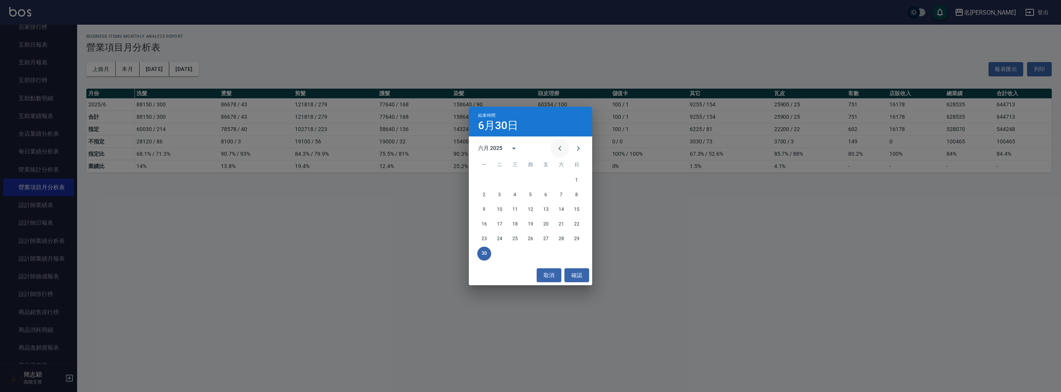
click at [562, 146] on icon "Previous month" at bounding box center [559, 148] width 9 height 9
click at [527, 178] on button "1" at bounding box center [530, 180] width 14 height 14
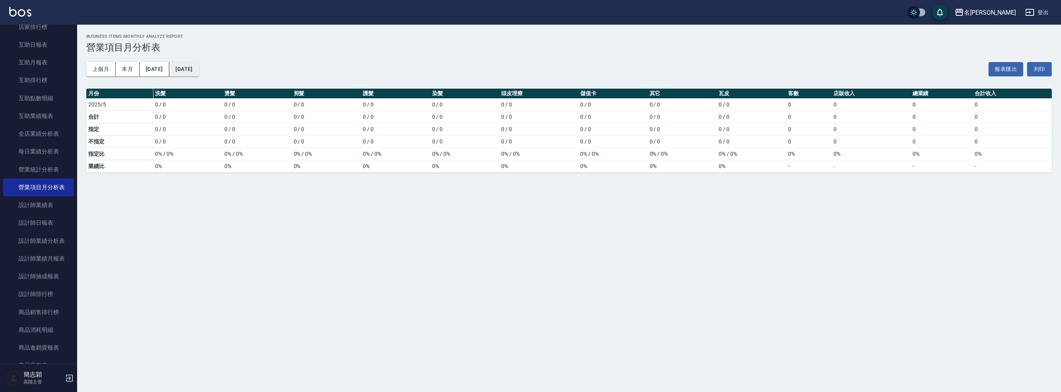
click at [198, 65] on button "[DATE]" at bounding box center [183, 69] width 29 height 14
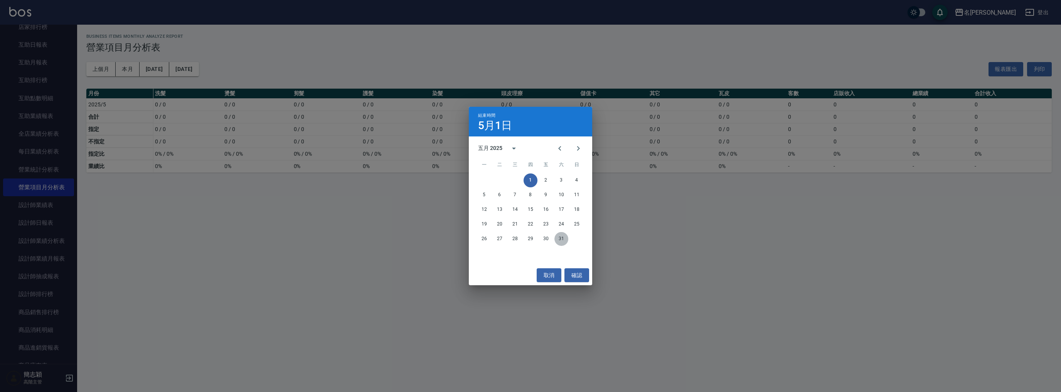
click at [557, 240] on button "31" at bounding box center [561, 239] width 14 height 14
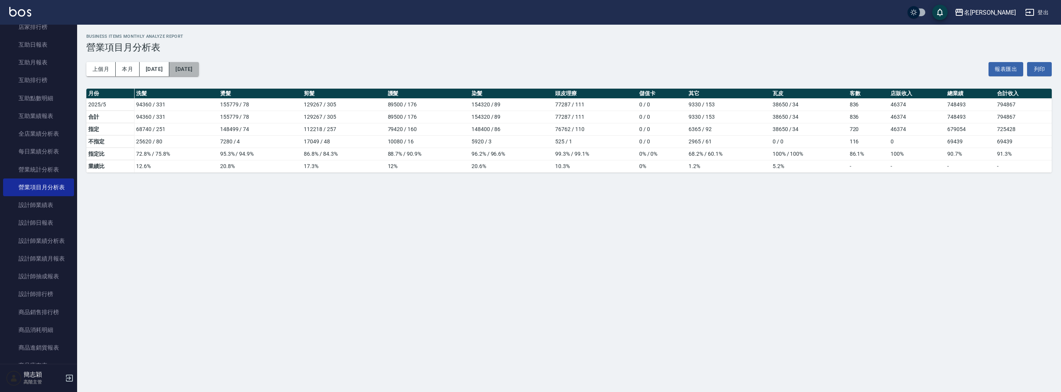
click at [195, 67] on button "[DATE]" at bounding box center [183, 69] width 29 height 14
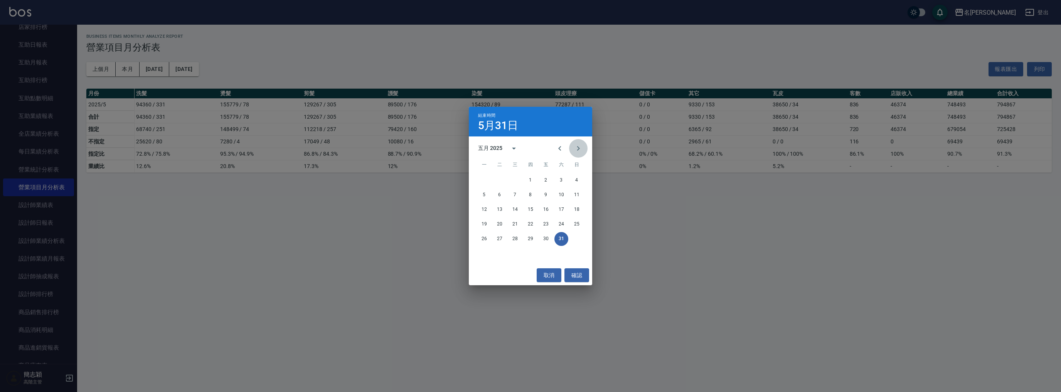
click at [581, 144] on icon "Next month" at bounding box center [577, 148] width 9 height 9
click at [552, 273] on button "取消" at bounding box center [548, 275] width 25 height 14
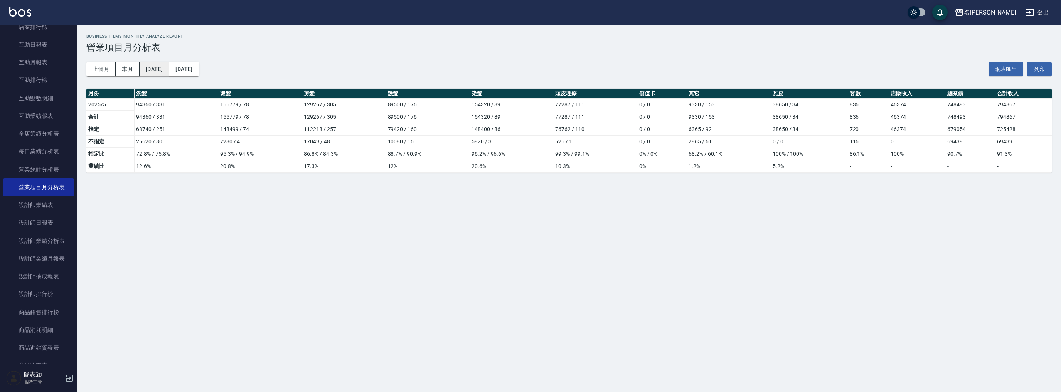
click at [165, 71] on button "[DATE]" at bounding box center [155, 69] width 30 height 14
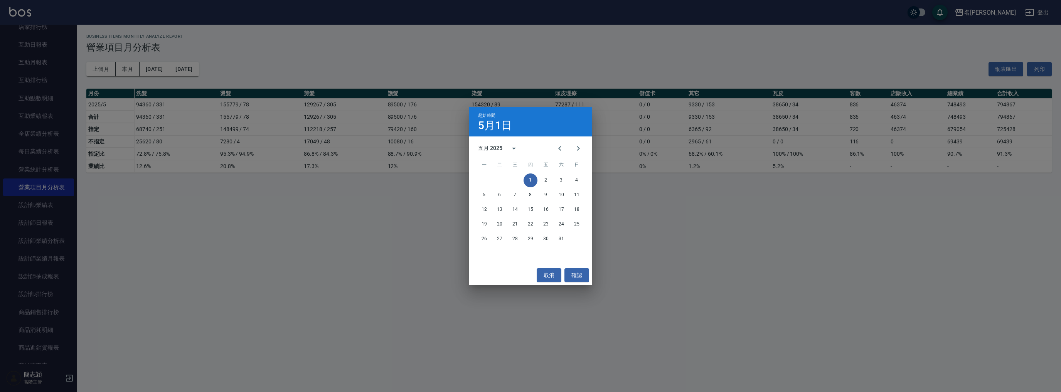
click at [498, 148] on div "五月 2025" at bounding box center [490, 148] width 24 height 8
click at [531, 206] on button "2024" at bounding box center [530, 211] width 28 height 14
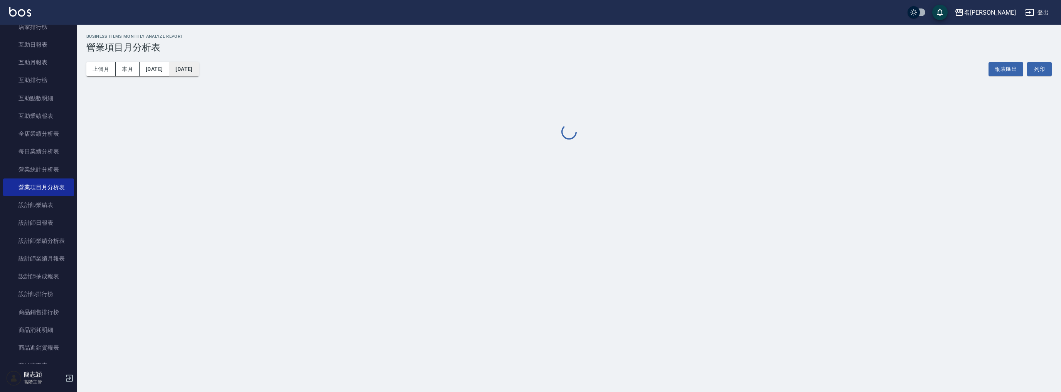
click at [198, 69] on button "[DATE]" at bounding box center [183, 69] width 29 height 14
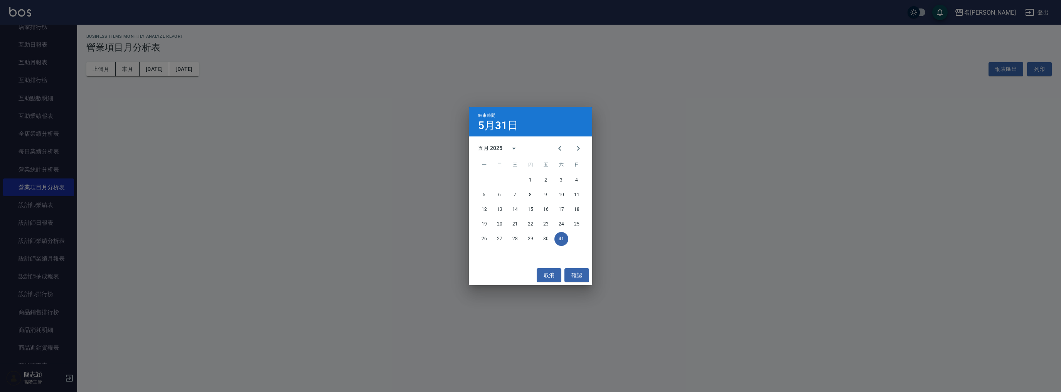
click at [492, 146] on div "五月 2025" at bounding box center [490, 148] width 24 height 8
click at [529, 212] on button "2024" at bounding box center [530, 211] width 28 height 14
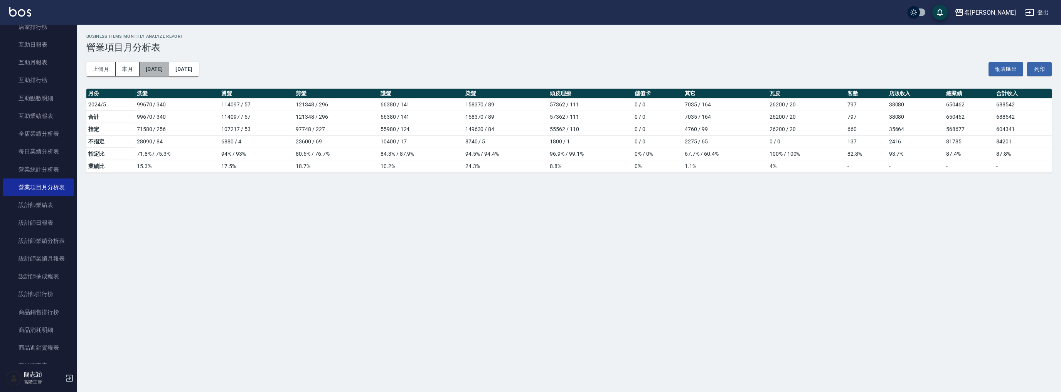
click at [160, 69] on button "[DATE]" at bounding box center [155, 69] width 30 height 14
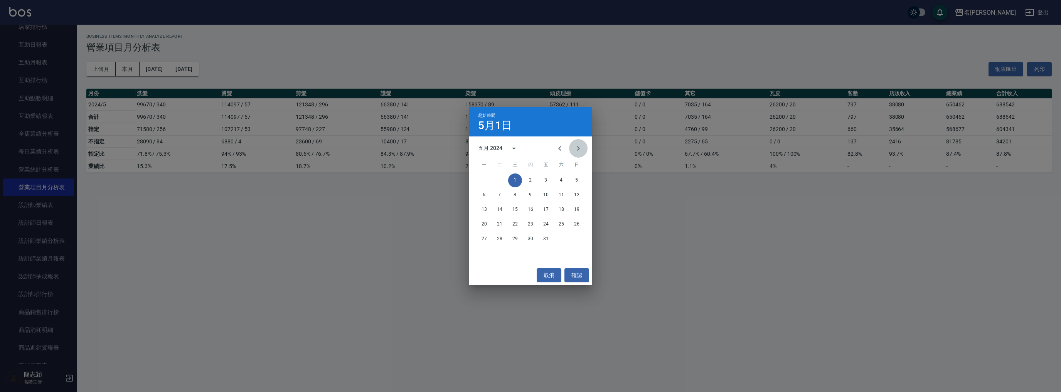
click at [579, 151] on icon "Next month" at bounding box center [577, 148] width 9 height 9
click at [527, 179] on button "1" at bounding box center [530, 180] width 14 height 14
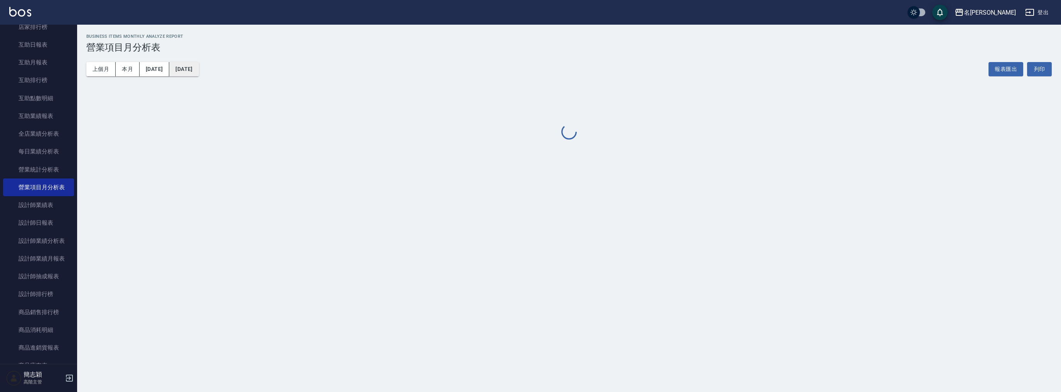
click at [198, 71] on button "[DATE]" at bounding box center [183, 69] width 29 height 14
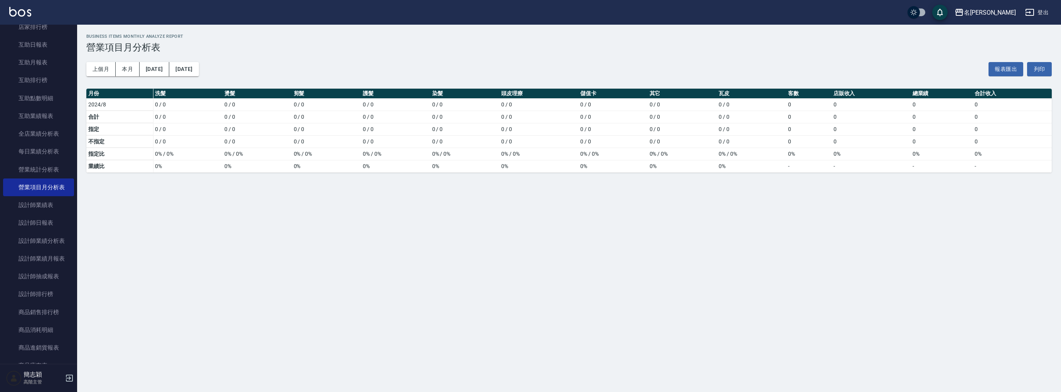
click at [560, 239] on div "名留竹林 [DATE] - [DATE] 營業項目月分析表 列印時間： [DATE][PHONE_NUMBER]:15 Business Items Mont…" at bounding box center [530, 196] width 1061 height 392
click at [198, 70] on button "[DATE]" at bounding box center [183, 69] width 29 height 14
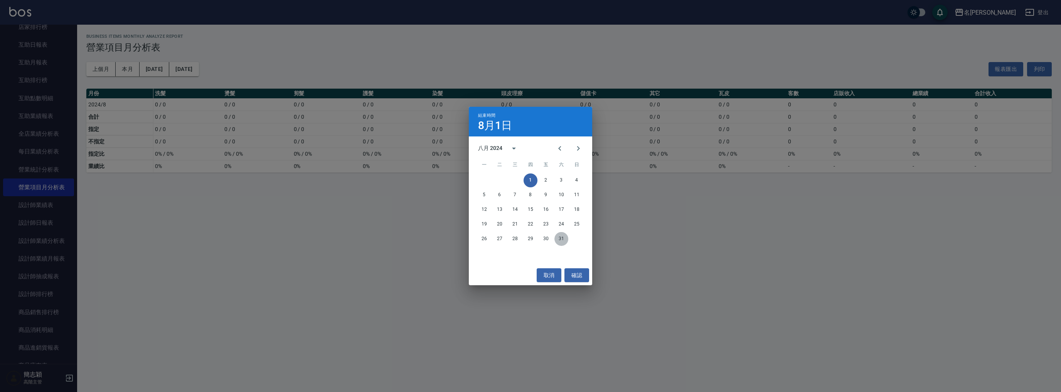
click at [558, 237] on button "31" at bounding box center [561, 239] width 14 height 14
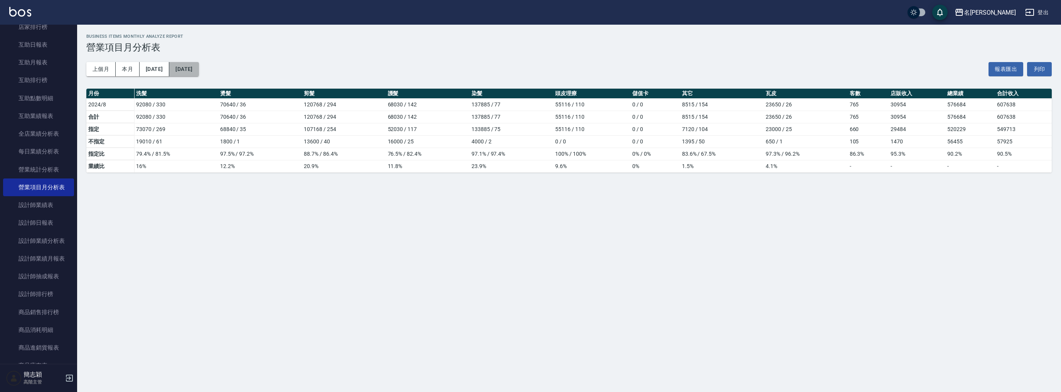
click at [197, 69] on button "[DATE]" at bounding box center [183, 69] width 29 height 14
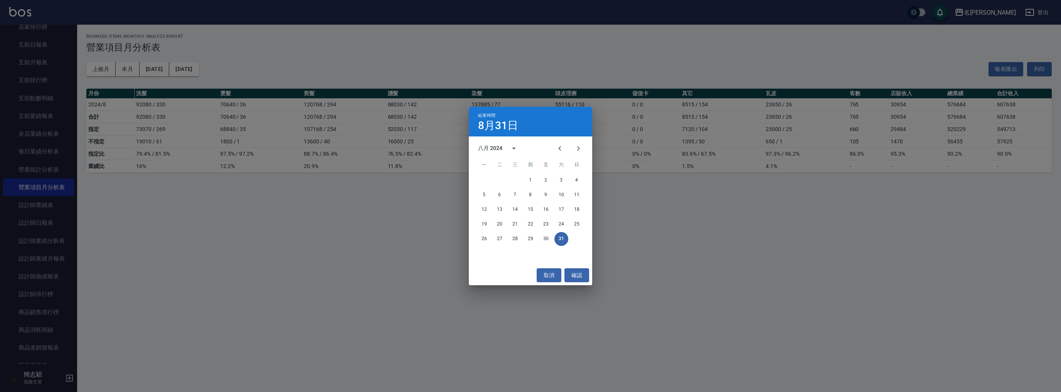
click at [531, 66] on div "結束時間 8月31日 八月 2024 一 二 三 四 五 六 日 1 2 3 4 5 6 7 8 9 10 11 12 13 14 15 16 17 18 1…" at bounding box center [530, 196] width 1061 height 392
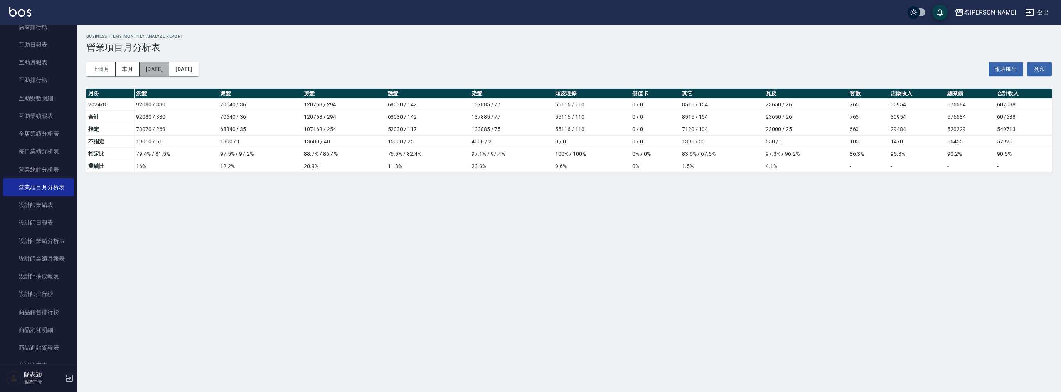
click at [166, 67] on button "[DATE]" at bounding box center [155, 69] width 30 height 14
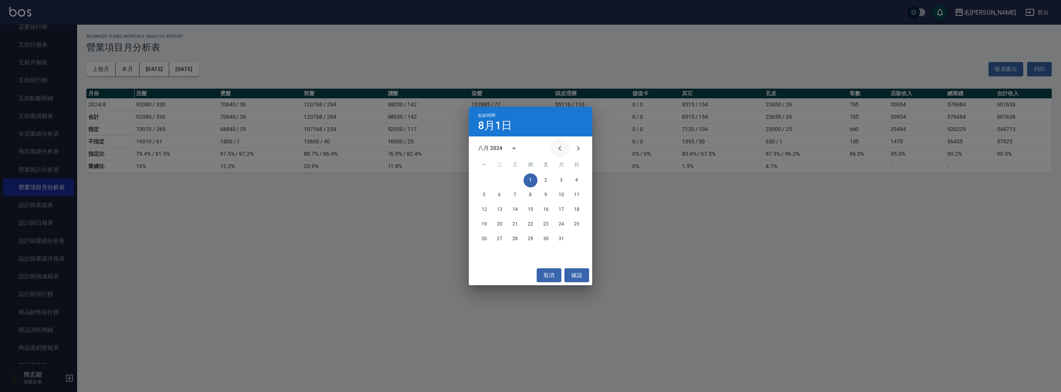
click at [561, 148] on icon "Previous month" at bounding box center [559, 148] width 9 height 9
click at [483, 179] on button "1" at bounding box center [484, 180] width 14 height 14
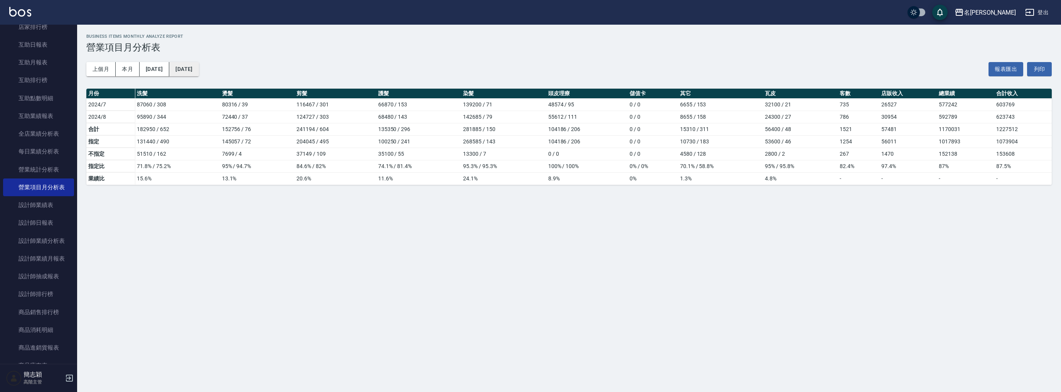
click at [198, 67] on button "[DATE]" at bounding box center [183, 69] width 29 height 14
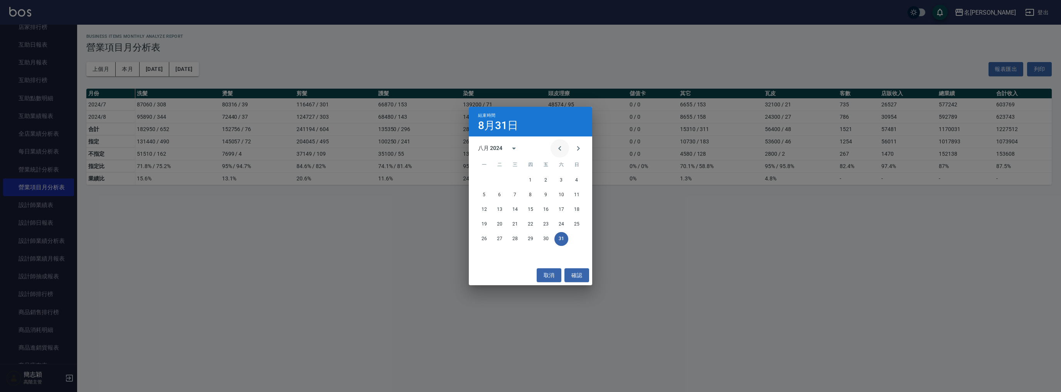
click at [553, 146] on button "Previous month" at bounding box center [559, 148] width 18 height 18
click at [512, 240] on button "31" at bounding box center [515, 239] width 14 height 14
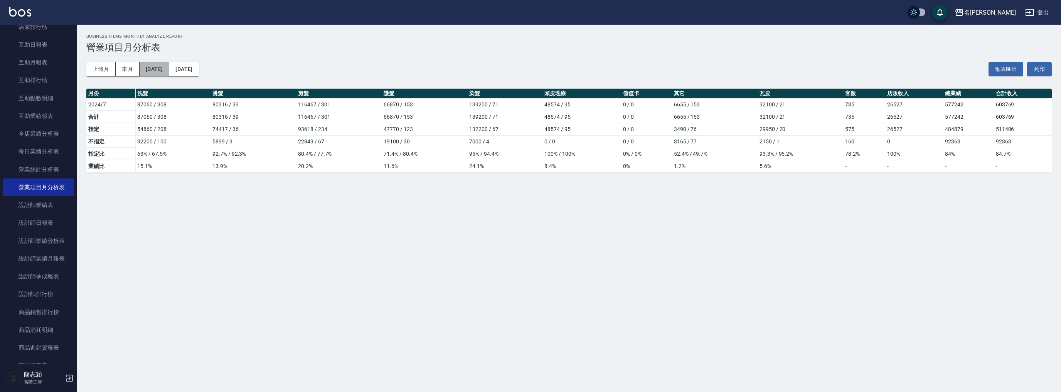
click at [158, 69] on button "[DATE]" at bounding box center [155, 69] width 30 height 14
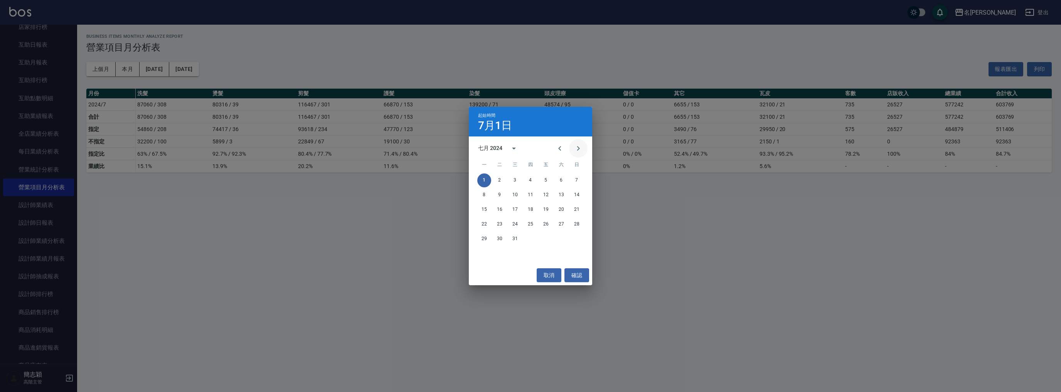
click at [574, 144] on icon "Next month" at bounding box center [577, 148] width 9 height 9
click at [578, 146] on icon "Next month" at bounding box center [577, 148] width 9 height 9
click at [576, 179] on button "1" at bounding box center [577, 180] width 14 height 14
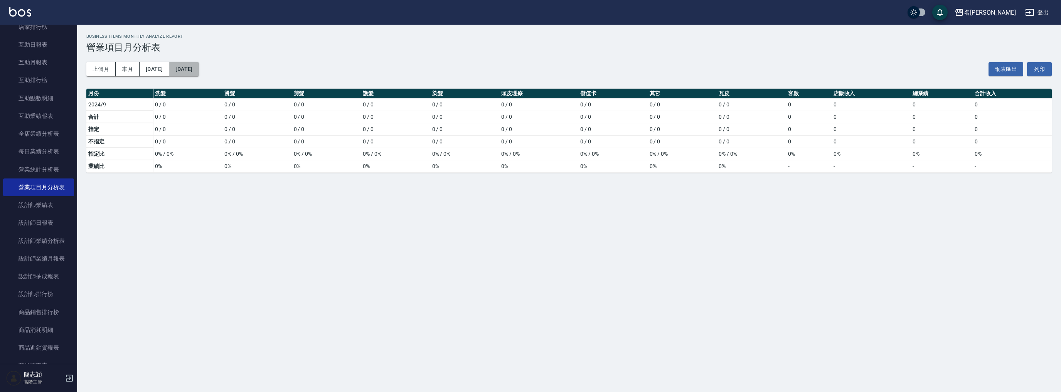
click at [198, 74] on button "[DATE]" at bounding box center [183, 69] width 29 height 14
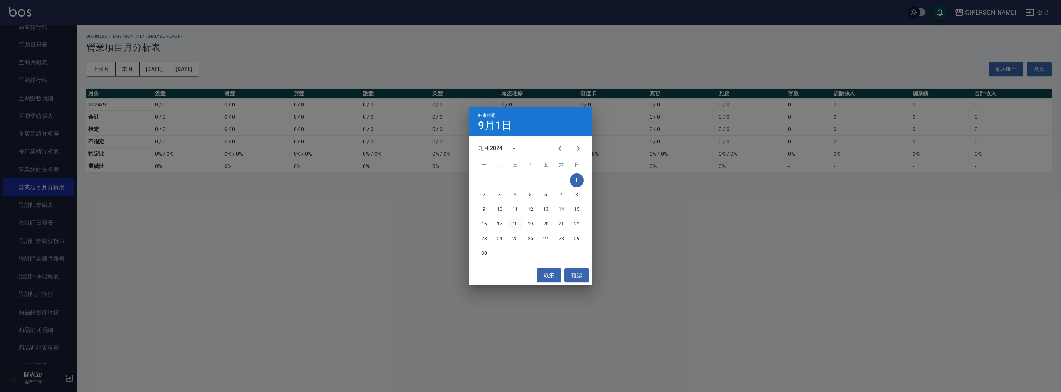
drag, startPoint x: 462, startPoint y: 210, endPoint x: 515, endPoint y: 227, distance: 55.8
click at [515, 227] on div "結束時間 9月1日 九月 2024 一 二 三 四 五 六 日 1 2 3 4 5 6 7 8 9 10 11 12 13 14 15 16 17 18 19…" at bounding box center [530, 196] width 1061 height 392
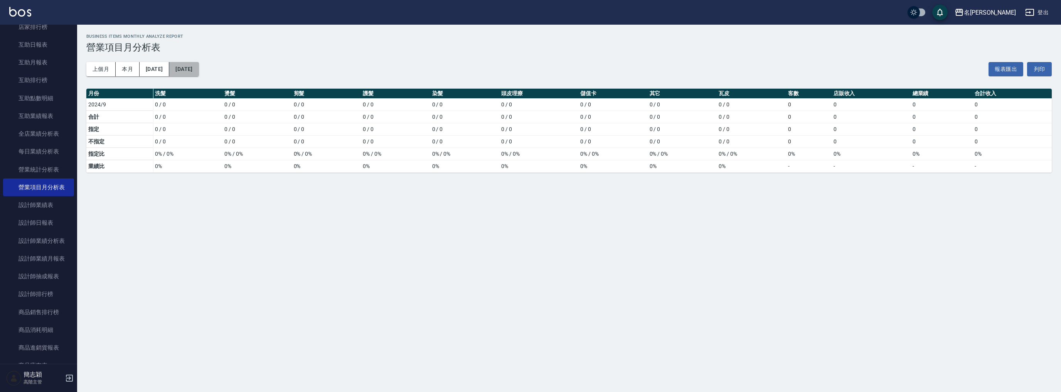
click at [198, 71] on button "[DATE]" at bounding box center [183, 69] width 29 height 14
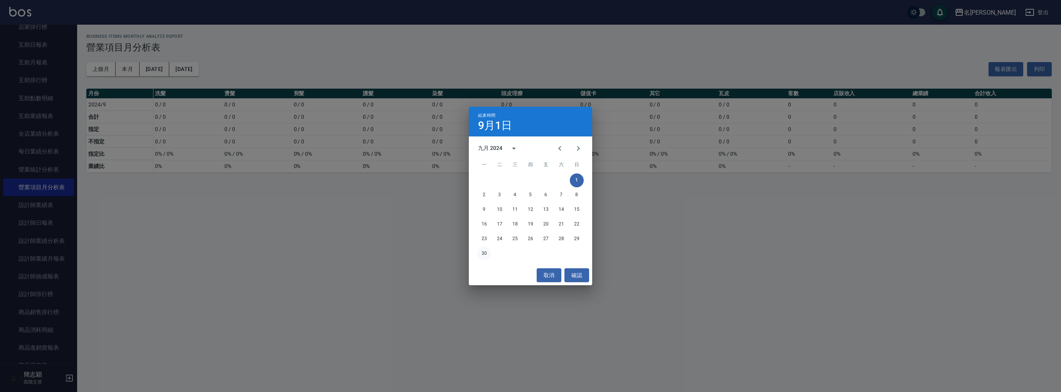
click at [483, 253] on button "30" at bounding box center [484, 254] width 14 height 14
